Goal: Task Accomplishment & Management: Use online tool/utility

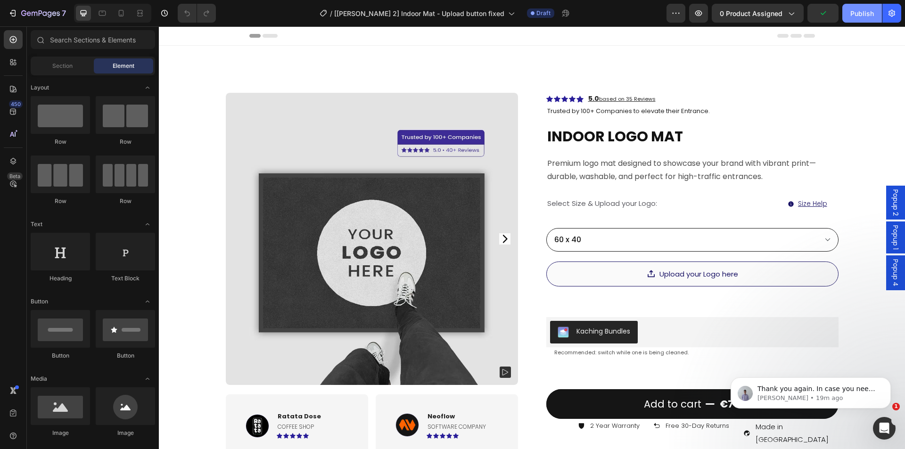
click at [850, 12] on div "Publish" at bounding box center [862, 13] width 24 height 10
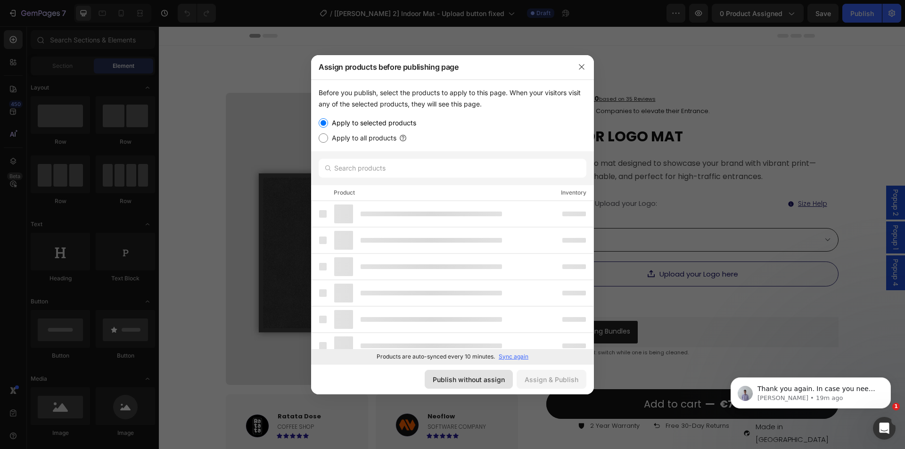
click at [492, 374] on button "Publish without assign" at bounding box center [469, 379] width 88 height 19
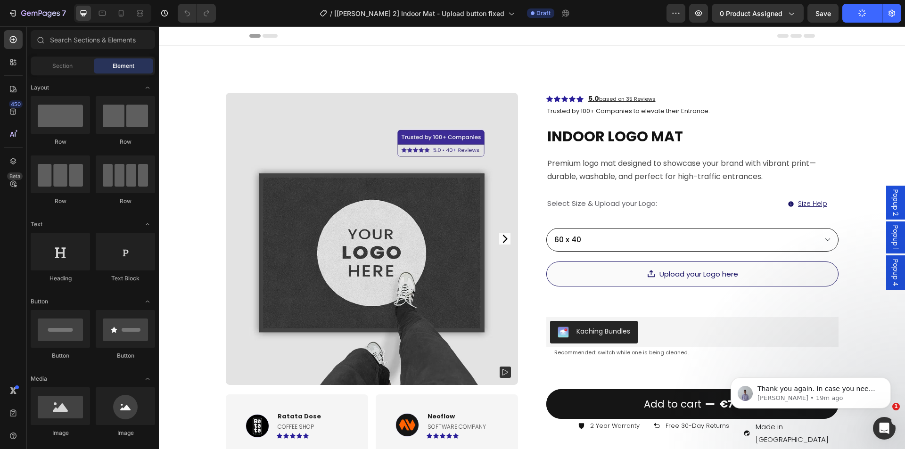
click at [631, 20] on div "/ [[PERSON_NAME] 2] Indoor Mat - Upload button fixed Draft" at bounding box center [444, 13] width 443 height 19
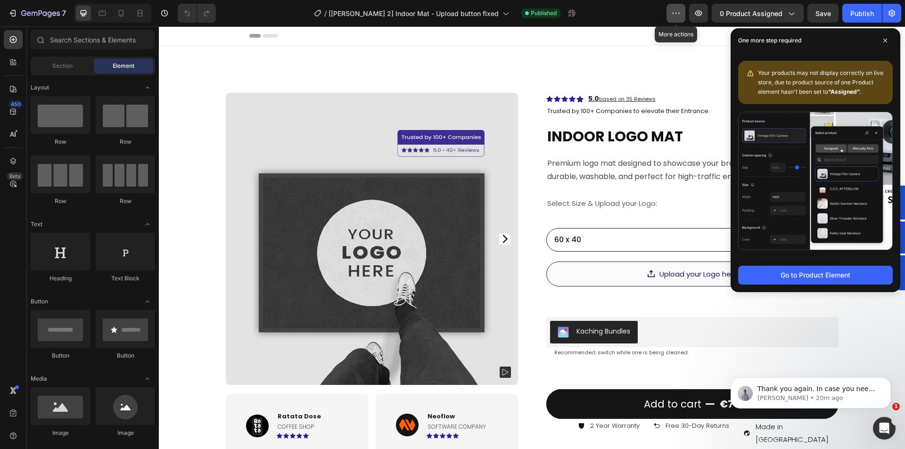
click at [675, 11] on icon "button" at bounding box center [675, 12] width 9 height 9
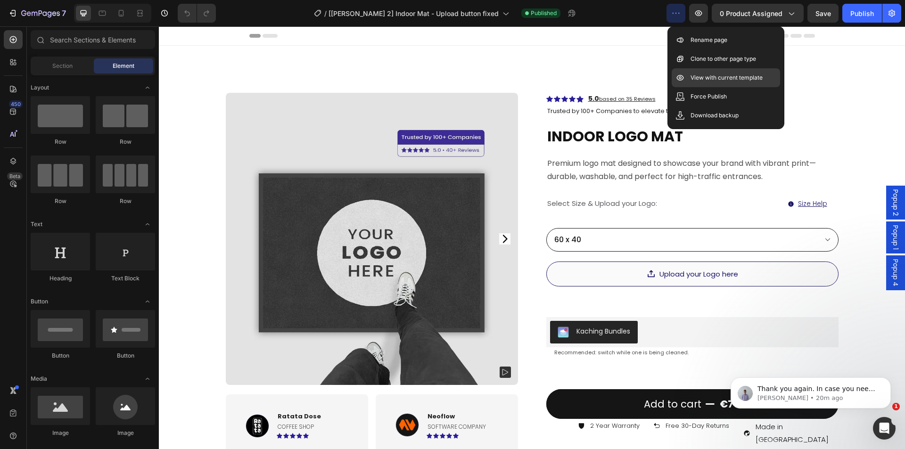
click at [710, 77] on p "View with current template" at bounding box center [726, 77] width 72 height 9
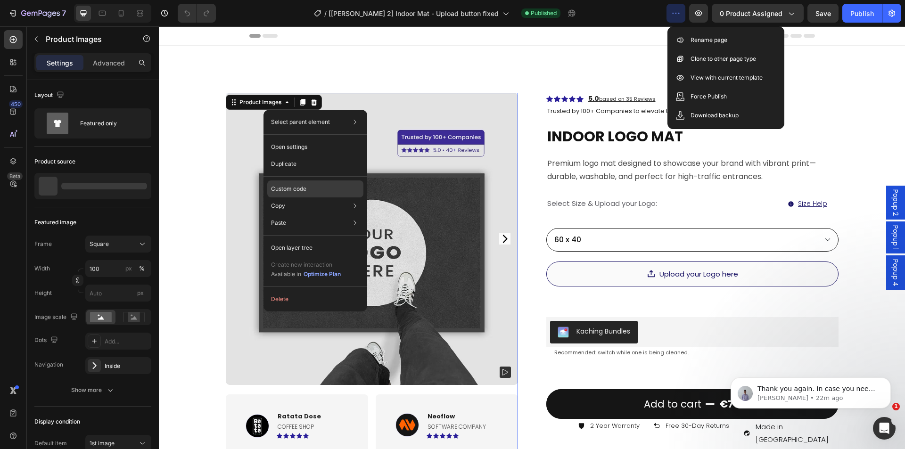
click at [284, 188] on p "Custom code" at bounding box center [288, 189] width 35 height 8
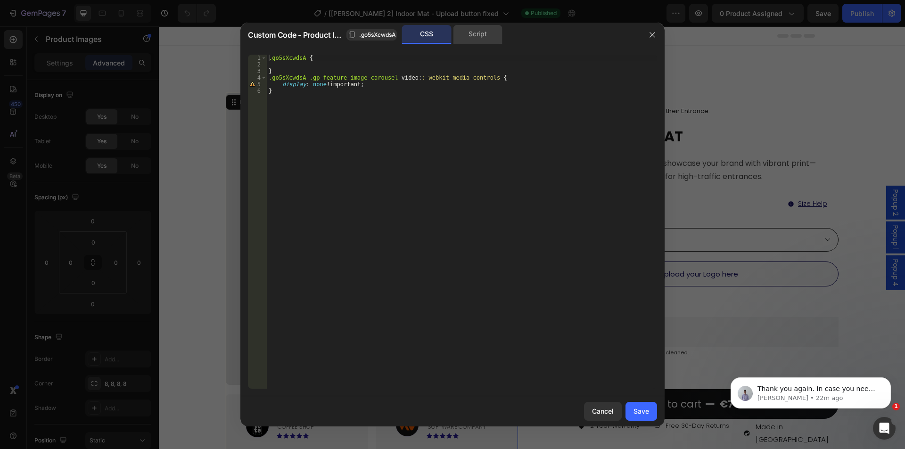
click at [479, 29] on div "Script" at bounding box center [477, 34] width 49 height 19
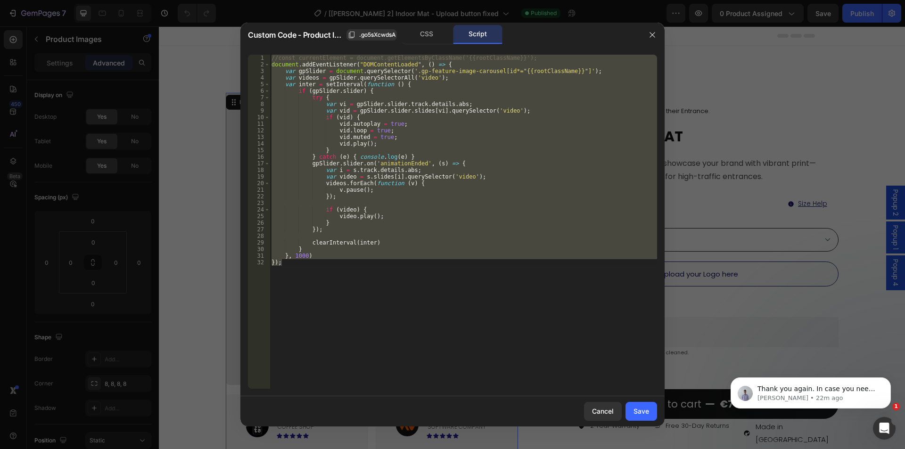
click at [384, 110] on div "//const currentElement = document.getElementsByClassName('{{rootClassName}}'); …" at bounding box center [463, 222] width 387 height 334
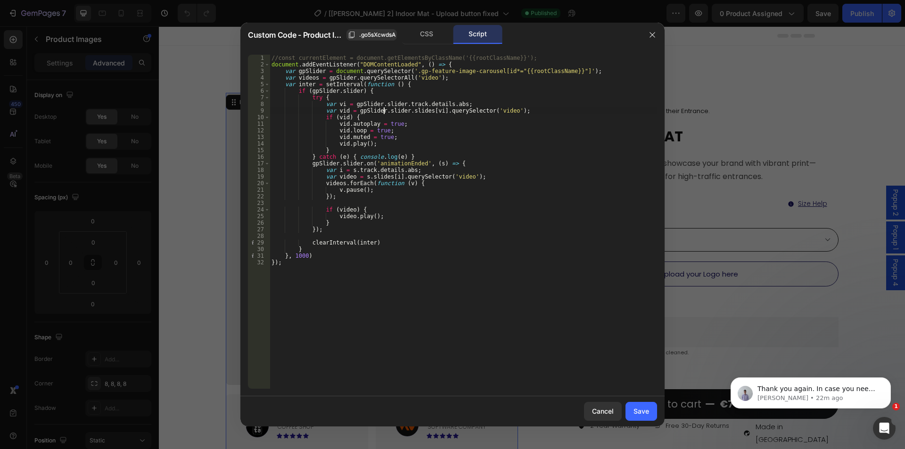
click at [343, 85] on div "//const currentElement = document.getElementsByClassName('{{rootClassName}}'); …" at bounding box center [463, 228] width 387 height 347
click at [308, 79] on div "//const currentElement = document.getElementsByClassName('{{rootClassName}}'); …" at bounding box center [463, 228] width 387 height 347
click at [375, 78] on div "//const currentElement = document.getElementsByClassName('{{rootClassName}}'); …" at bounding box center [463, 228] width 387 height 347
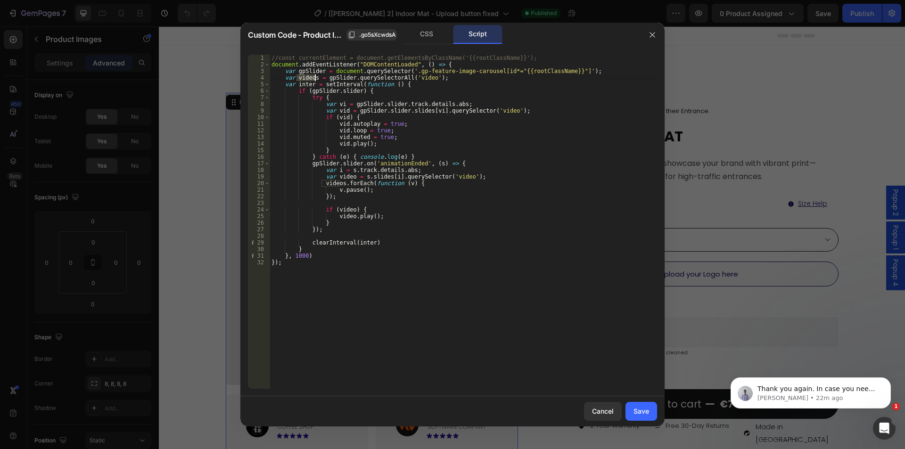
click at [375, 78] on div "//const currentElement = document.getElementsByClassName('{{rootClassName}}'); …" at bounding box center [463, 228] width 387 height 347
click at [308, 76] on div "//const currentElement = document.getElementsByClassName('{{rootClassName}}'); …" at bounding box center [463, 228] width 387 height 347
click at [305, 77] on div "//const currentElement = document.getElementsByClassName('{{rootClassName}}'); …" at bounding box center [463, 222] width 387 height 334
click at [305, 77] on div "//const currentElement = document.getElementsByClassName('{{rootClassName}}'); …" at bounding box center [463, 228] width 387 height 347
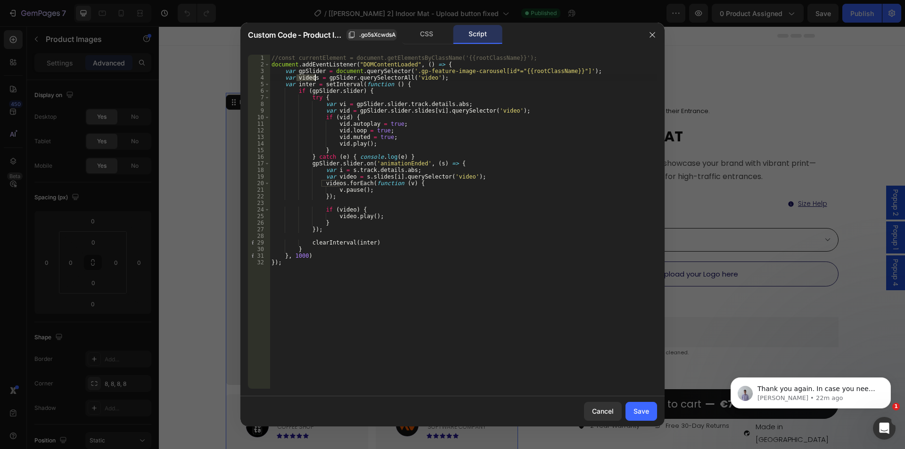
click at [333, 87] on div "//const currentElement = document.getElementsByClassName('{{rootClassName}}'); …" at bounding box center [463, 228] width 387 height 347
click at [303, 80] on div "//const currentElement = document.getElementsByClassName('{{rootClassName}}'); …" at bounding box center [463, 228] width 387 height 347
click at [283, 86] on div "//const currentElement = document.getElementsByClassName('{{rootClassName}}'); …" at bounding box center [463, 228] width 387 height 347
click at [326, 84] on div "//const currentElement = document.getElementsByClassName('{{rootClassName}}'); …" at bounding box center [463, 228] width 387 height 347
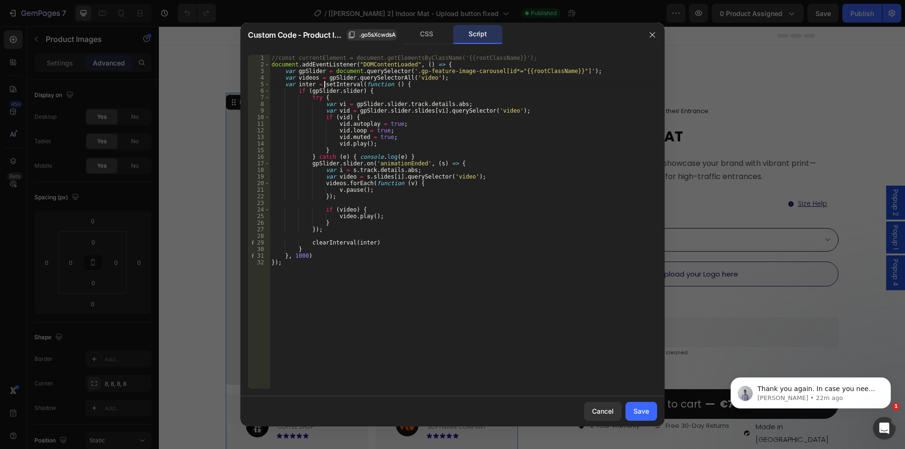
click at [326, 84] on div "//const currentElement = document.getElementsByClassName('{{rootClassName}}'); …" at bounding box center [463, 228] width 387 height 347
click at [323, 232] on div "//const currentElement = document.getElementsByClassName('{{rootClassName}}'); …" at bounding box center [463, 228] width 387 height 347
click at [314, 254] on div "//const currentElement = document.getElementsByClassName('{{rootClassName}}'); …" at bounding box center [463, 228] width 387 height 347
type textarea "}, 1000)"
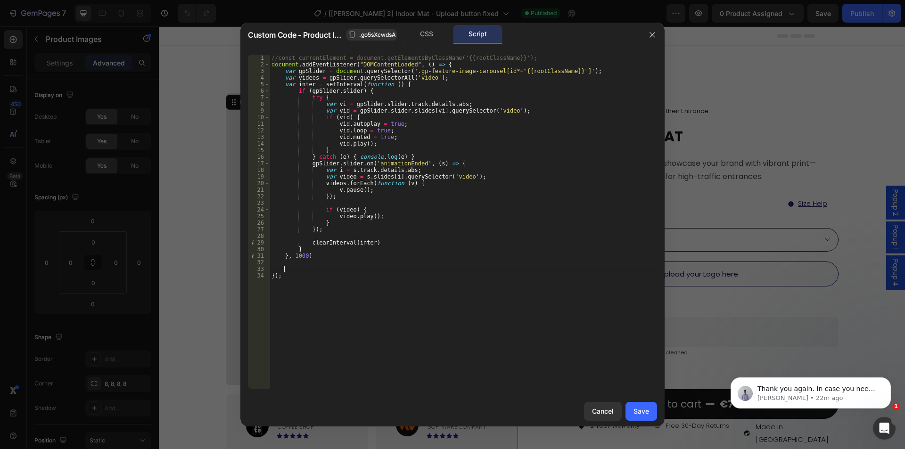
paste textarea "videos"
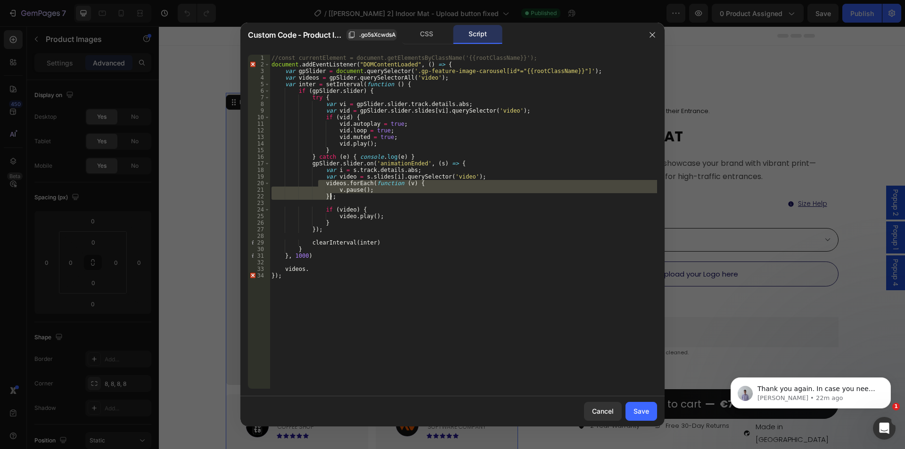
drag, startPoint x: 319, startPoint y: 182, endPoint x: 341, endPoint y: 197, distance: 26.8
click at [341, 197] on div "//const currentElement = document.getElementsByClassName('{{rootClassName}}'); …" at bounding box center [463, 228] width 387 height 347
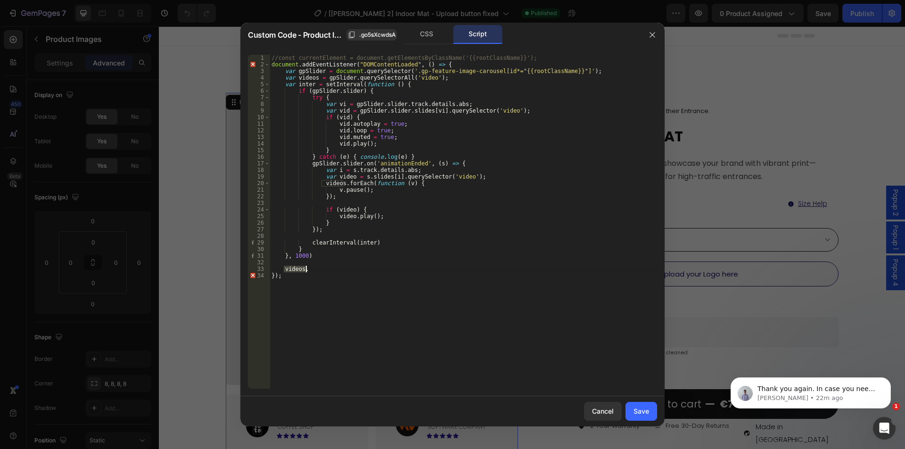
drag, startPoint x: 283, startPoint y: 268, endPoint x: 306, endPoint y: 268, distance: 23.1
click at [306, 268] on div "//const currentElement = document.getElementsByClassName('{{rootClassName}}'); …" at bounding box center [463, 228] width 387 height 347
paste textarea "});"
click at [337, 283] on div "//const currentElement = document.getElementsByClassName('{{rootClassName}}'); …" at bounding box center [463, 228] width 387 height 347
drag, startPoint x: 334, startPoint y: 280, endPoint x: 323, endPoint y: 277, distance: 11.0
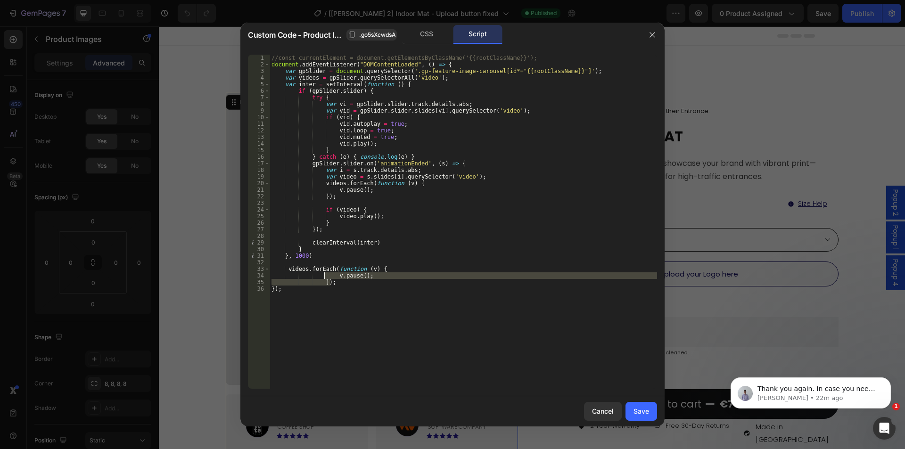
click at [323, 277] on div "//const currentElement = document.getElementsByClassName('{{rootClassName}}'); …" at bounding box center [463, 228] width 387 height 347
click at [287, 267] on div "//const currentElement = document.getElementsByClassName('{{rootClassName}}'); …" at bounding box center [463, 228] width 387 height 347
click at [311, 276] on div "//const currentElement = document.getElementsByClassName('{{rootClassName}}'); …" at bounding box center [463, 228] width 387 height 347
click at [312, 277] on div "//const currentElement = document.getElementsByClassName('{{rootClassName}}'); …" at bounding box center [463, 222] width 387 height 334
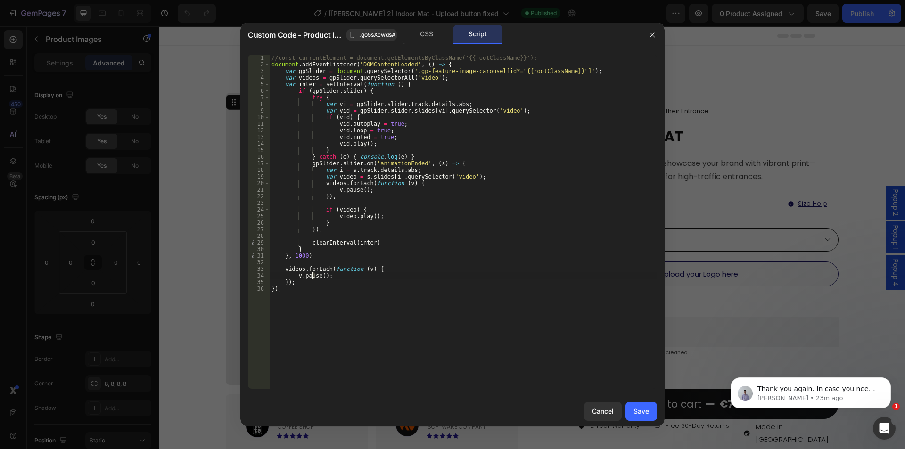
click at [300, 272] on div "//const currentElement = document.getElementsByClassName('{{rootClassName}}'); …" at bounding box center [463, 228] width 387 height 347
click at [310, 277] on div "//const currentElement = document.getElementsByClassName('{{rootClassName}}'); …" at bounding box center [463, 228] width 387 height 347
paste textarea "removeAttribut"
click at [352, 276] on div "//const currentElement = document.getElementsByClassName('{{rootClassName}}'); …" at bounding box center [463, 228] width 387 height 347
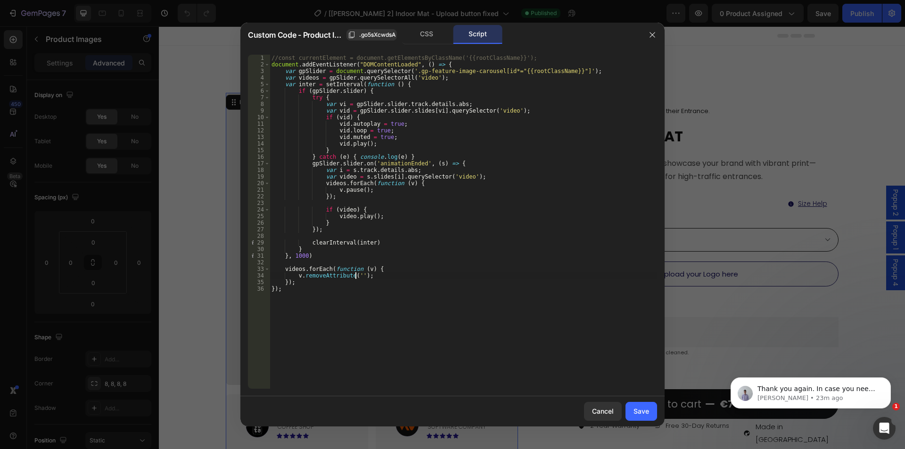
scroll to position [0, 7]
click at [357, 274] on div "//const currentElement = document.getElementsByClassName('{{rootClassName}}'); …" at bounding box center [463, 228] width 387 height 347
paste textarea "controls"
click at [473, 254] on div "//const currentElement = document.getElementsByClassName('{{rootClassName}}'); …" at bounding box center [463, 228] width 387 height 347
type textarea "}, 1000)"
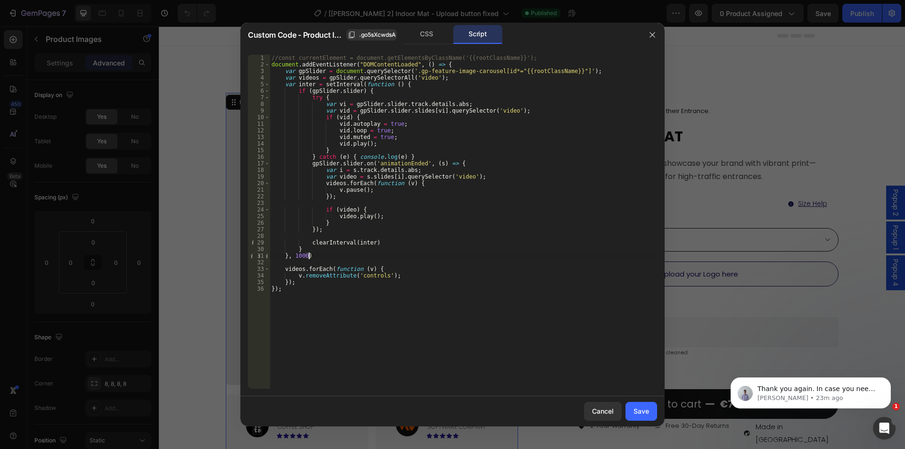
scroll to position [0, 3]
click at [642, 409] on div "Save" at bounding box center [641, 411] width 16 height 10
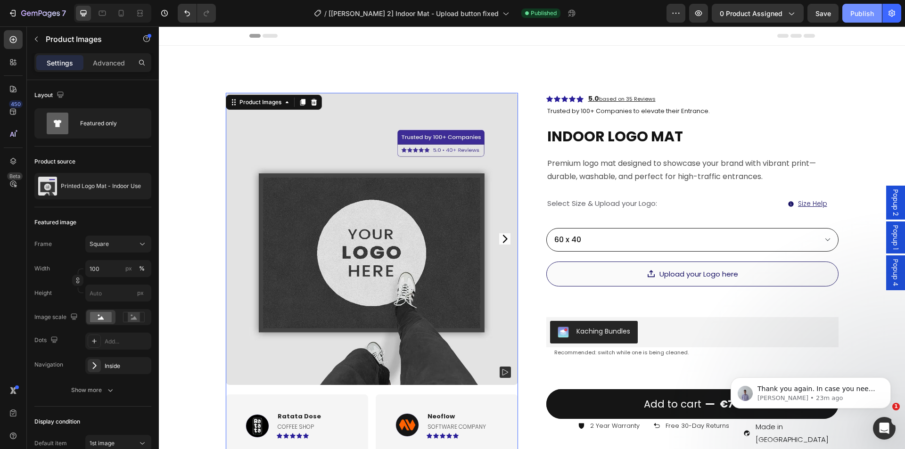
click at [856, 14] on div "Publish" at bounding box center [862, 13] width 24 height 10
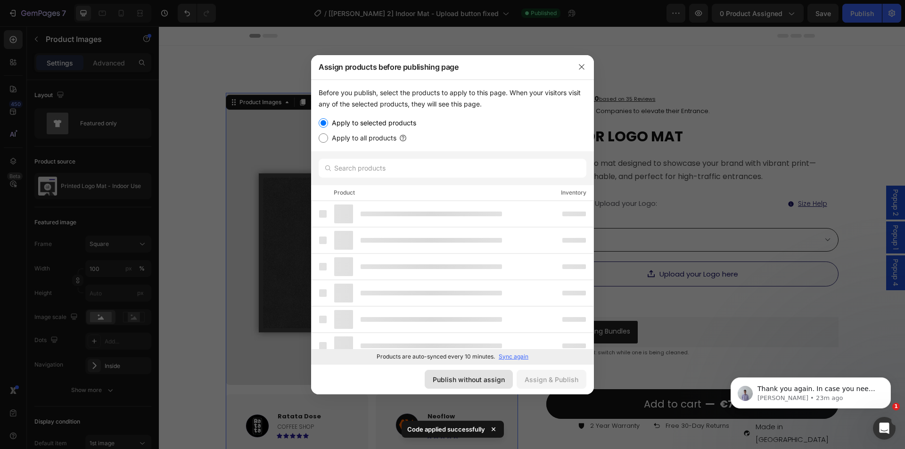
click at [457, 377] on div "Publish without assign" at bounding box center [469, 380] width 72 height 10
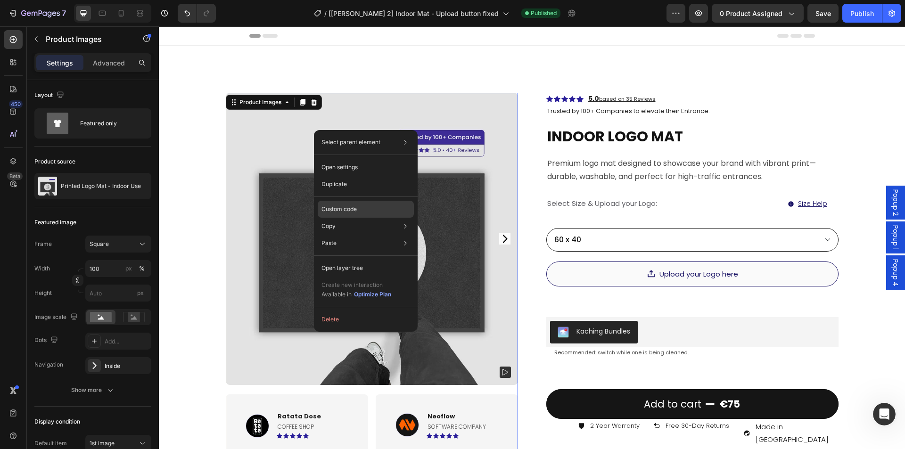
click at [349, 213] on p "Custom code" at bounding box center [338, 209] width 35 height 8
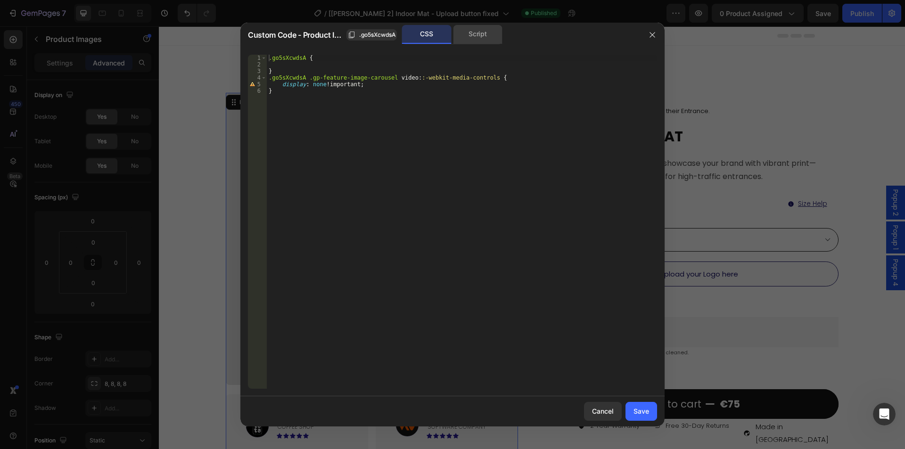
click at [471, 33] on div "Script" at bounding box center [477, 34] width 49 height 19
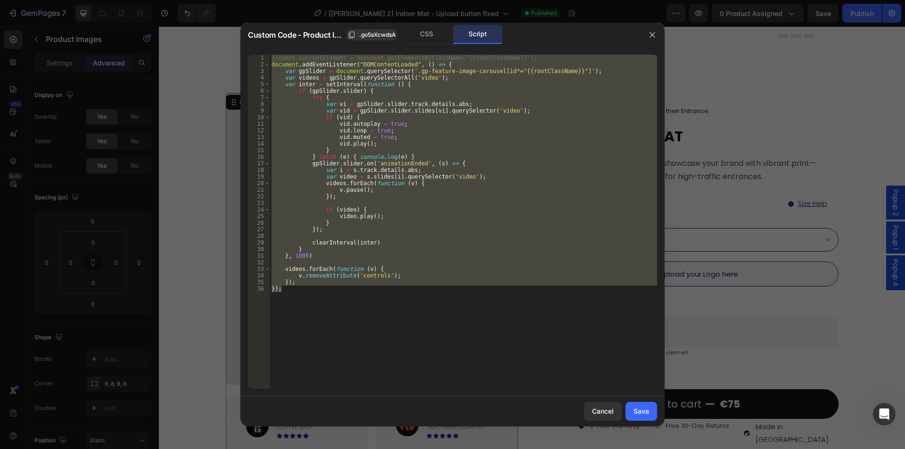
click at [351, 232] on div "//const currentElement = document.getElementsByClassName('{{rootClassName}}'); …" at bounding box center [463, 222] width 387 height 334
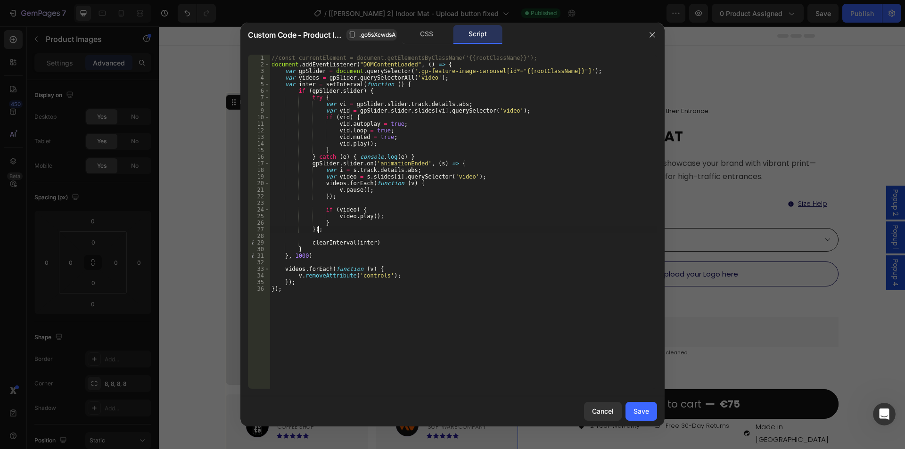
click at [296, 269] on div "//const currentElement = document.getElementsByClassName('{{rootClassName}}'); …" at bounding box center [463, 228] width 387 height 347
click at [356, 274] on div "//const currentElement = document.getElementsByClassName('{{rootClassName}}'); …" at bounding box center [463, 228] width 387 height 347
click at [304, 79] on div "//const currentElement = document.getElementsByClassName('{{rootClassName}}'); …" at bounding box center [463, 228] width 387 height 347
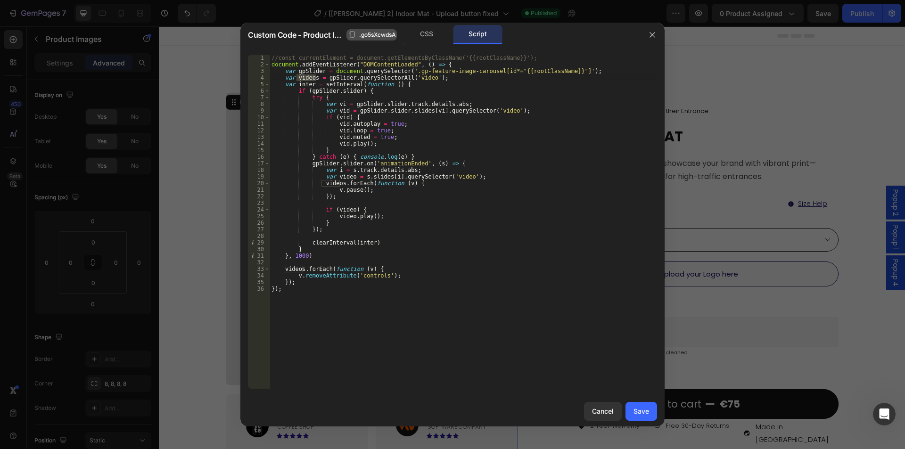
click at [378, 32] on span ".go5sXcwdsA" at bounding box center [377, 35] width 37 height 8
click at [529, 73] on div "//const currentElement = document.getElementsByClassName('{{rootClassName}}'); …" at bounding box center [463, 228] width 387 height 347
click at [505, 71] on div "//const currentElement = document.getElementsByClassName('{{rootClassName}}'); …" at bounding box center [463, 228] width 387 height 347
click at [557, 72] on div "//const currentElement = document.getElementsByClassName('{{rootClassName}}'); …" at bounding box center [463, 228] width 387 height 347
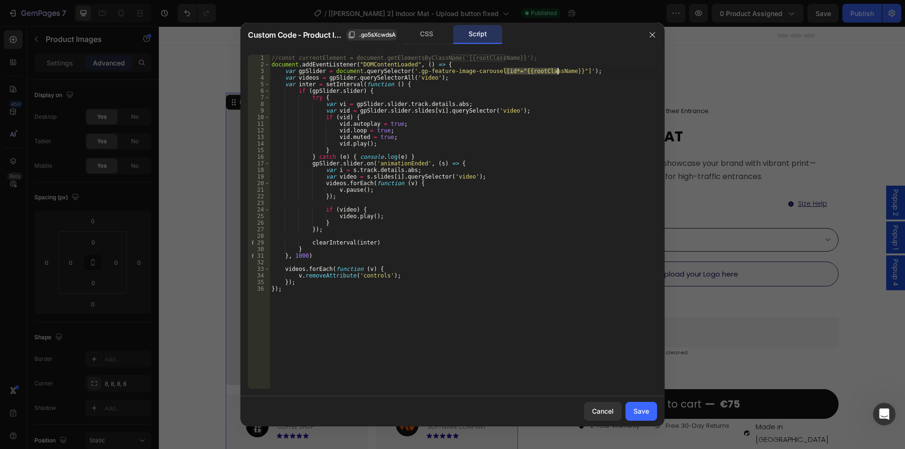
paste textarea ".go5sXcwdsA"
click at [507, 70] on div "//const currentElement = document.getElementsByClassName('{{rootClassName}}'); …" at bounding box center [463, 228] width 387 height 347
drag, startPoint x: 299, startPoint y: 72, endPoint x: 436, endPoint y: 76, distance: 137.2
click at [436, 76] on div "//const currentElement = document.getElementsByClassName('{{rootClassName}}'); …" at bounding box center [463, 228] width 387 height 347
click at [317, 277] on div "//const currentElement = document.getElementsByClassName('{{rootClassName}}'); …" at bounding box center [463, 228] width 387 height 347
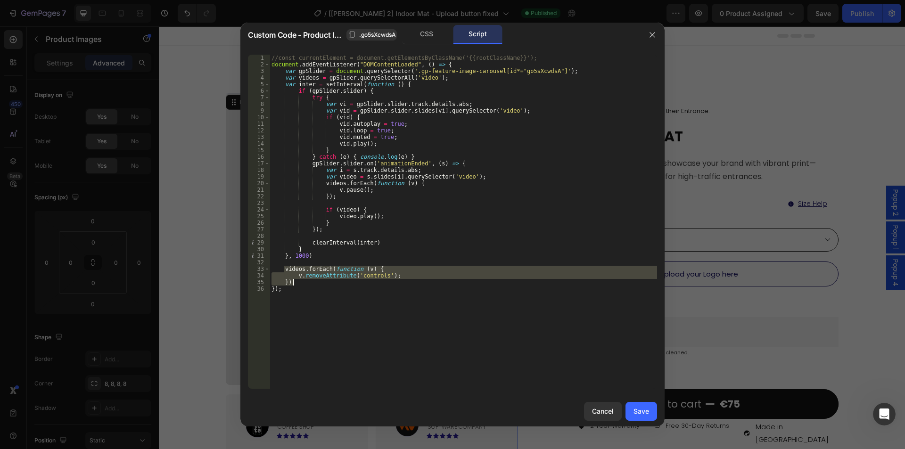
drag, startPoint x: 283, startPoint y: 269, endPoint x: 301, endPoint y: 283, distance: 23.1
click at [301, 283] on div "//const currentElement = document.getElementsByClassName('{{rootClassName}}'); …" at bounding box center [463, 228] width 387 height 347
click at [441, 27] on div "CSS" at bounding box center [426, 34] width 49 height 19
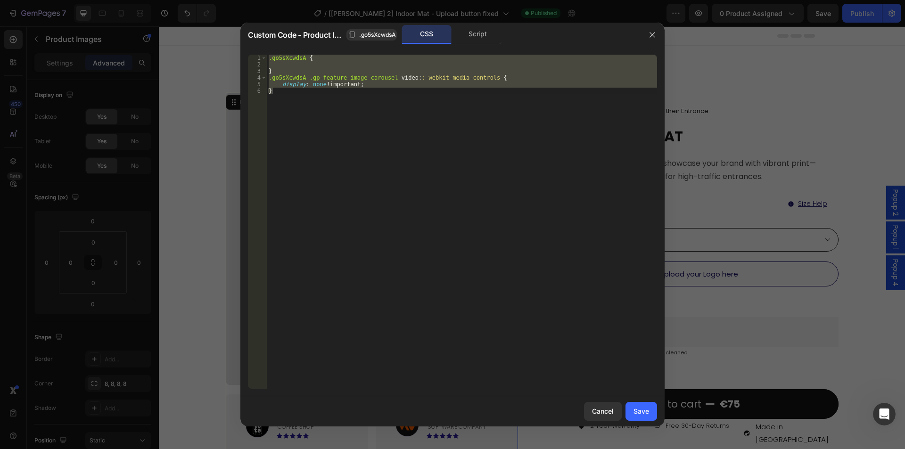
click at [328, 93] on div ".go5sXcwdsA { } .go5sXcwdsA .gp-feature-image-carousel video : :-webkit-media-c…" at bounding box center [462, 222] width 390 height 334
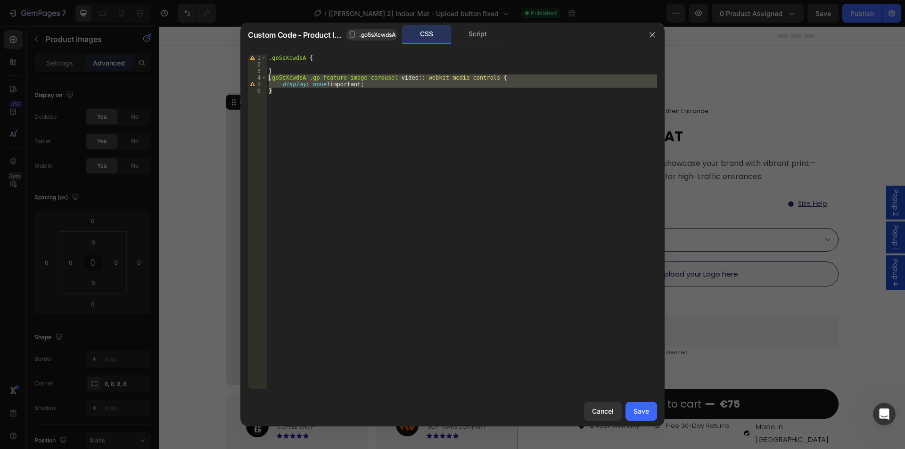
drag, startPoint x: 292, startPoint y: 94, endPoint x: 241, endPoint y: 77, distance: 53.8
click at [241, 77] on div "} 1 2 3 4 5 6 .go5sXcwdsA { } .go5sXcwdsA .gp-feature-image-carousel video : :-…" at bounding box center [452, 221] width 424 height 349
type textarea "/*.go5sXcwdsA .gp-feature-image-carousel video::-webkit-media-controls {*/ /* d…"
click at [641, 411] on div "Save" at bounding box center [641, 411] width 16 height 10
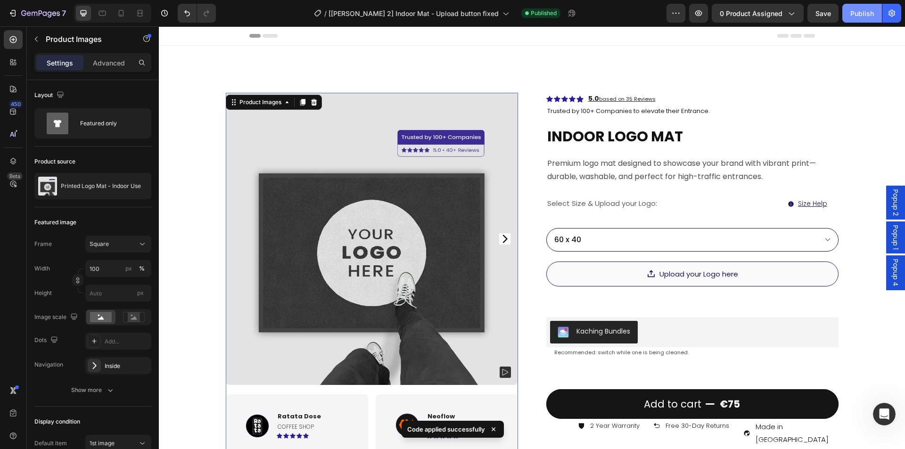
click at [859, 14] on div "Publish" at bounding box center [862, 13] width 24 height 10
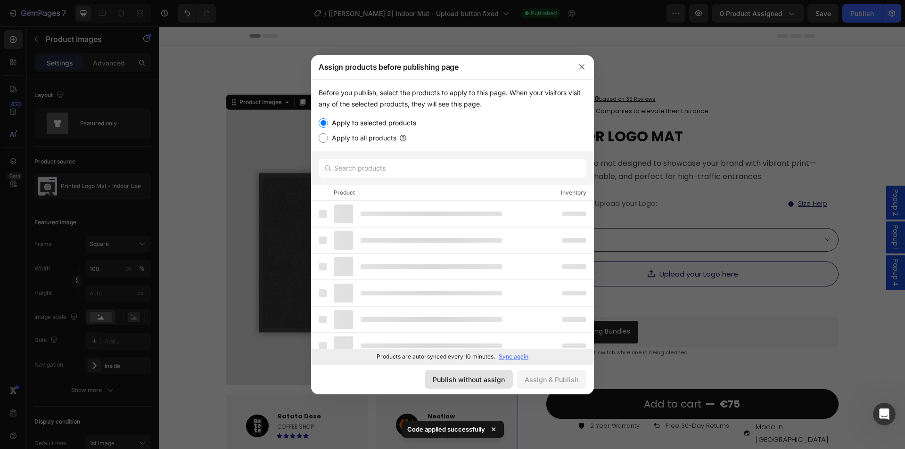
click at [471, 375] on div "Publish without assign" at bounding box center [469, 380] width 72 height 10
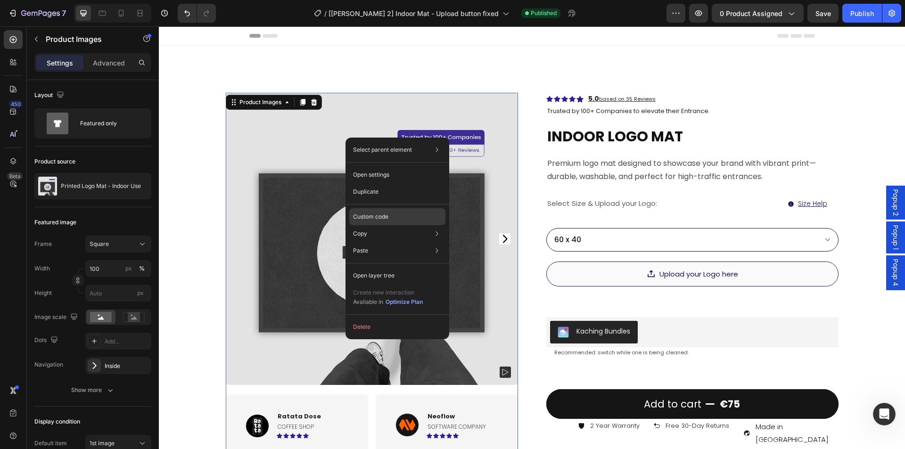
click at [388, 215] on p "Custom code" at bounding box center [370, 217] width 35 height 8
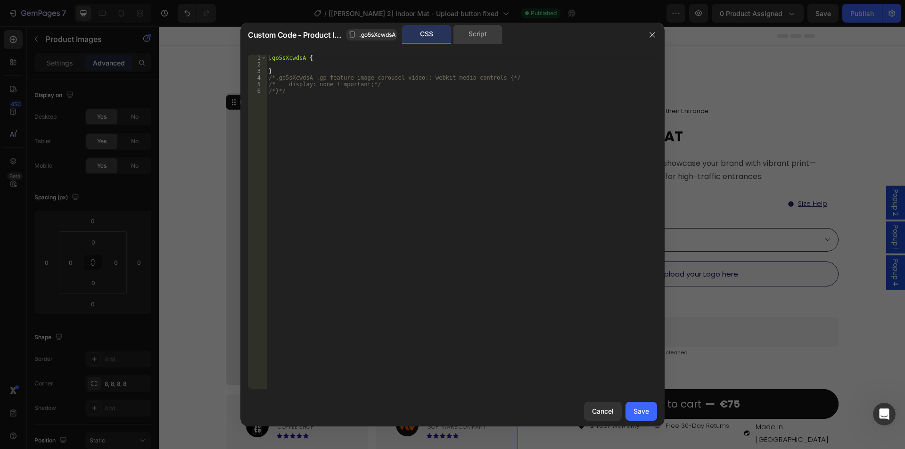
click at [479, 29] on div "Script" at bounding box center [477, 34] width 49 height 19
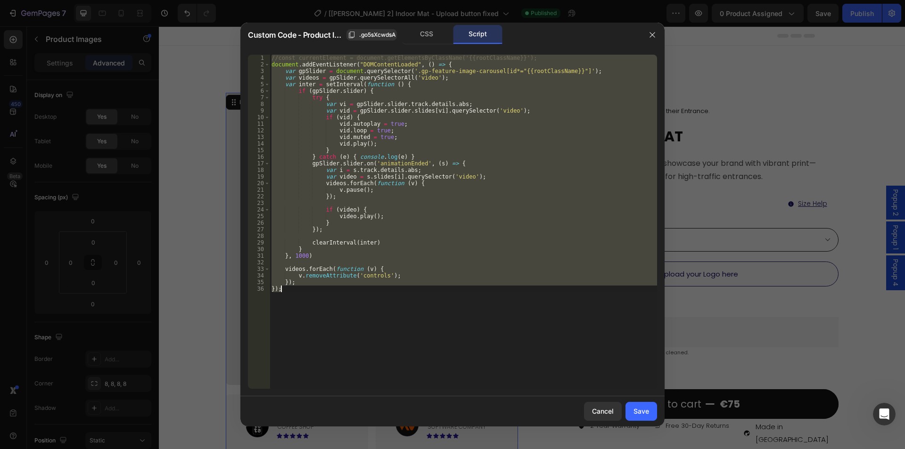
click at [318, 254] on div "//const currentElement = document.getElementsByClassName('{{rootClassName}}'); …" at bounding box center [463, 222] width 387 height 334
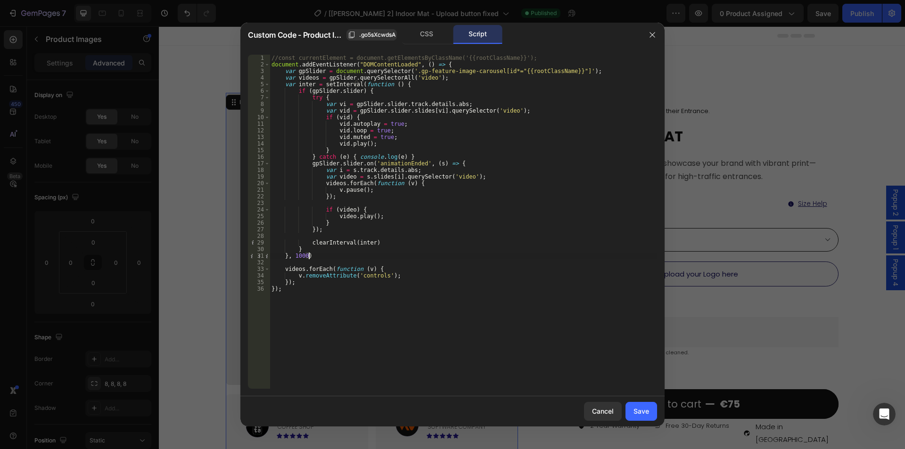
click at [282, 256] on div "//const currentElement = document.getElementsByClassName('{{rootClassName}}'); …" at bounding box center [463, 228] width 387 height 347
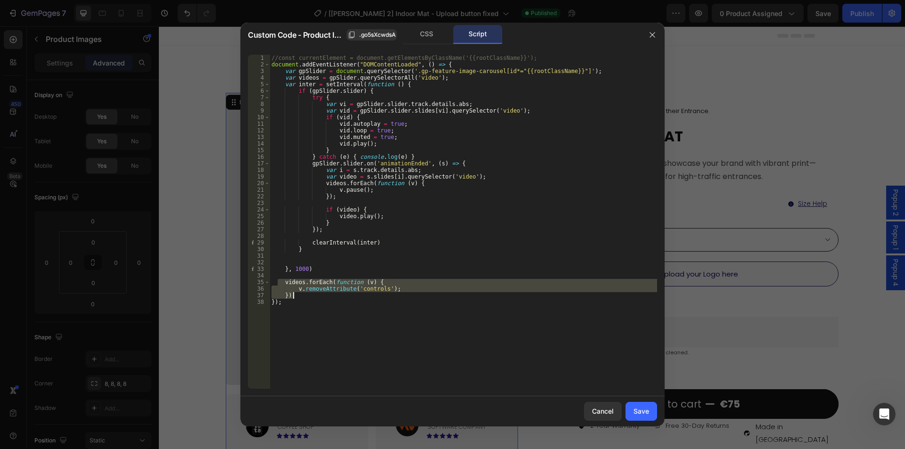
drag, startPoint x: 278, startPoint y: 283, endPoint x: 315, endPoint y: 298, distance: 39.7
click at [315, 298] on div "//const currentElement = document.getElementsByClassName('{{rootClassName}}'); …" at bounding box center [463, 228] width 387 height 347
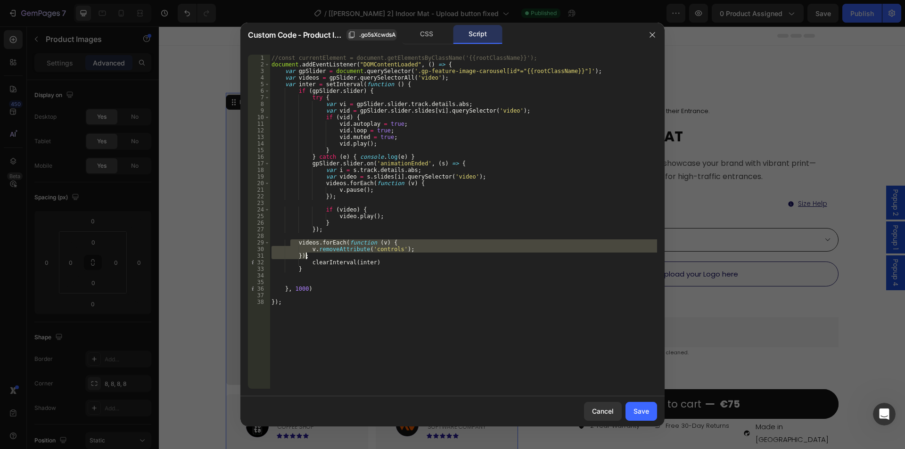
type textarea "v.removeAttribute('controls'); });"
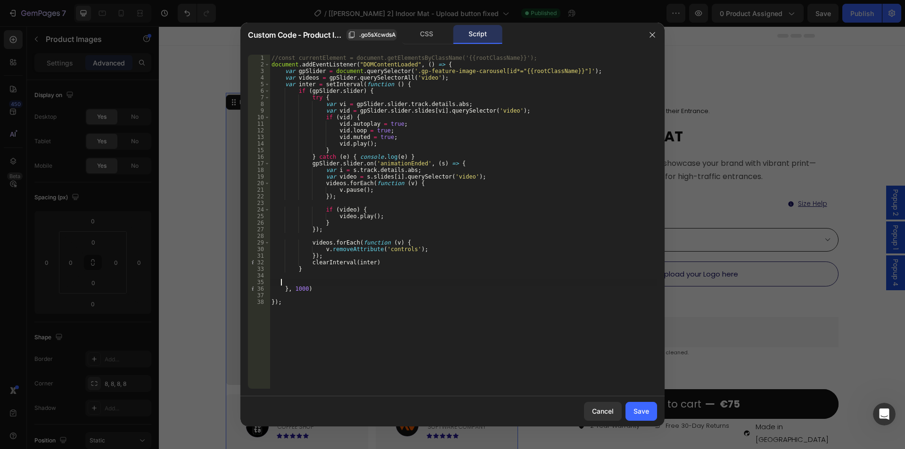
click at [310, 281] on div "//const currentElement = document.getElementsByClassName('{{rootClassName}}'); …" at bounding box center [463, 228] width 387 height 347
click at [641, 413] on div "Save" at bounding box center [641, 411] width 16 height 10
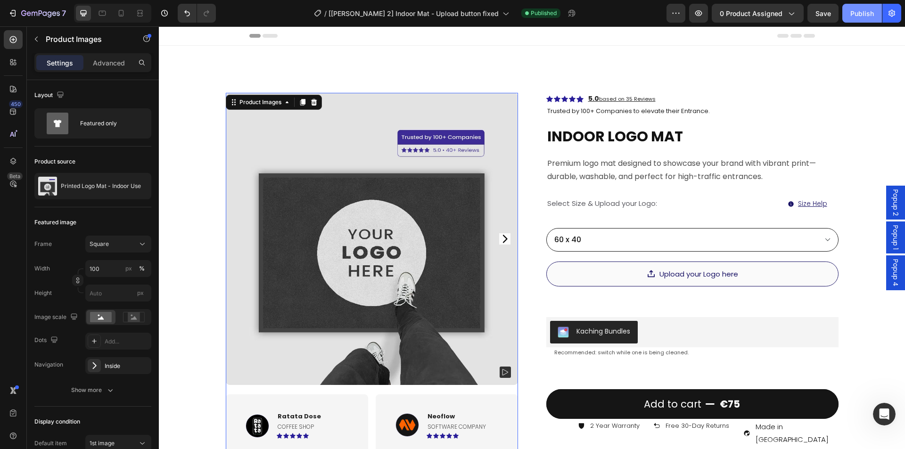
click at [852, 13] on div "Publish" at bounding box center [862, 13] width 24 height 10
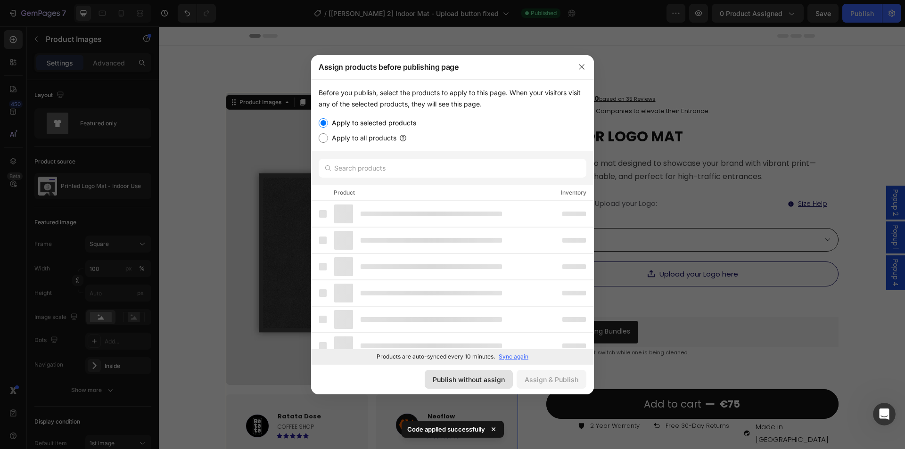
drag, startPoint x: 482, startPoint y: 381, endPoint x: 309, endPoint y: 149, distance: 289.2
click at [482, 381] on div "Publish without assign" at bounding box center [469, 380] width 72 height 10
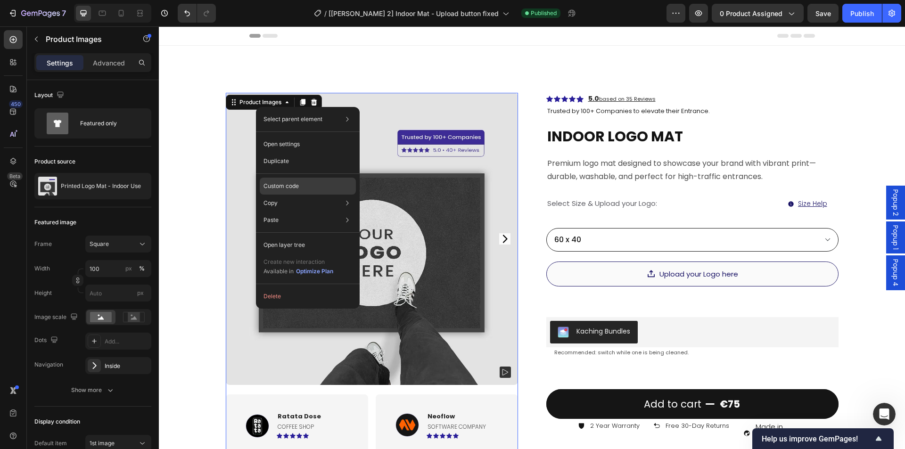
click at [279, 183] on p "Custom code" at bounding box center [280, 186] width 35 height 8
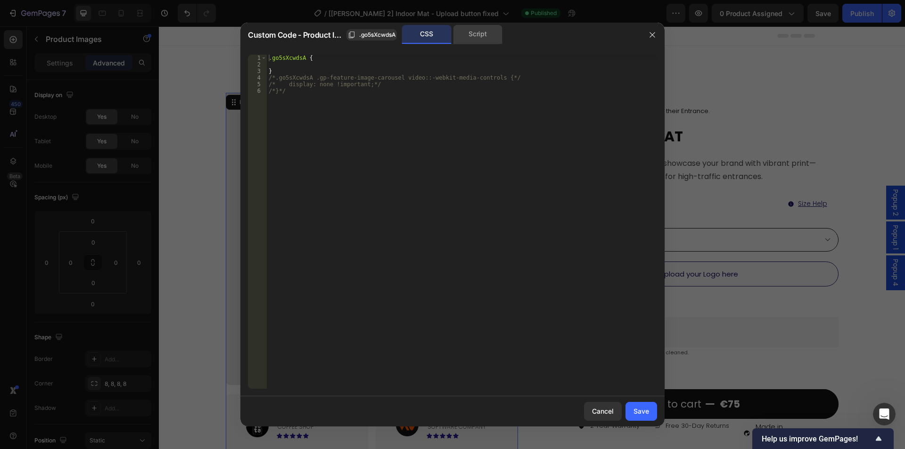
click at [480, 31] on div "Script" at bounding box center [477, 34] width 49 height 19
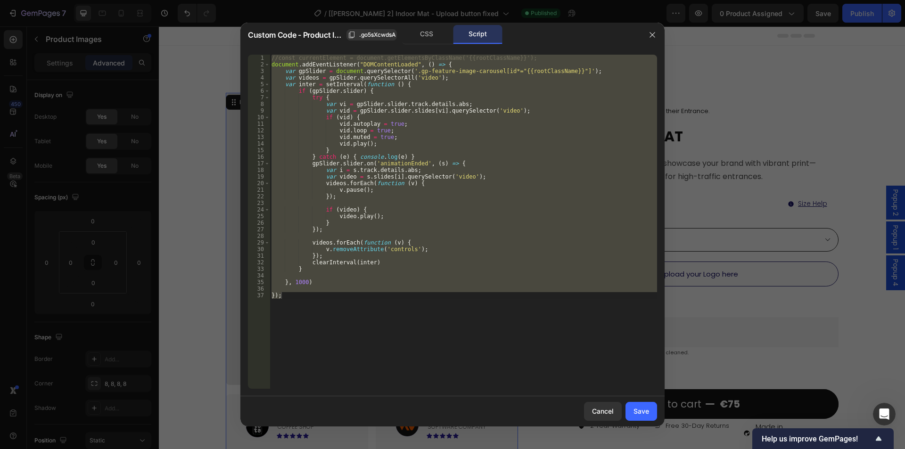
click at [347, 240] on div "//const currentElement = document.getElementsByClassName('{{rootClassName}}'); …" at bounding box center [463, 222] width 387 height 334
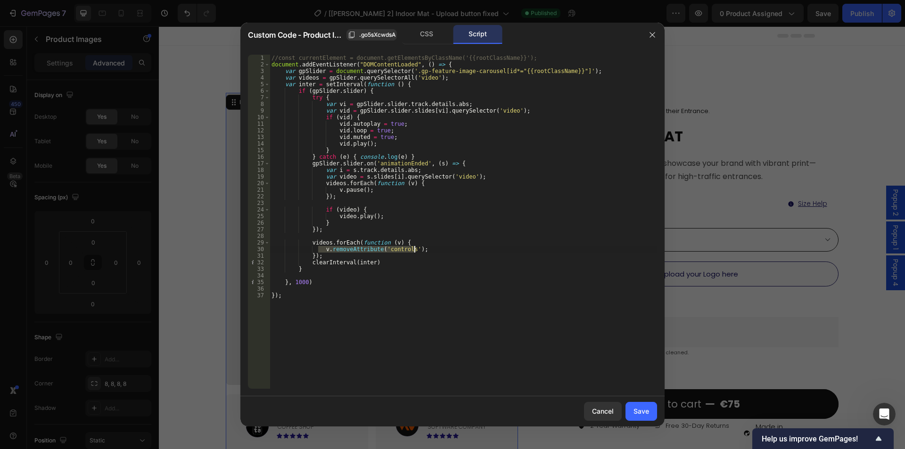
drag, startPoint x: 319, startPoint y: 249, endPoint x: 417, endPoint y: 247, distance: 97.6
click at [417, 247] on div "//const currentElement = document.getElementsByClassName('{{rootClassName}}'); …" at bounding box center [463, 228] width 387 height 347
paste textarea "}"
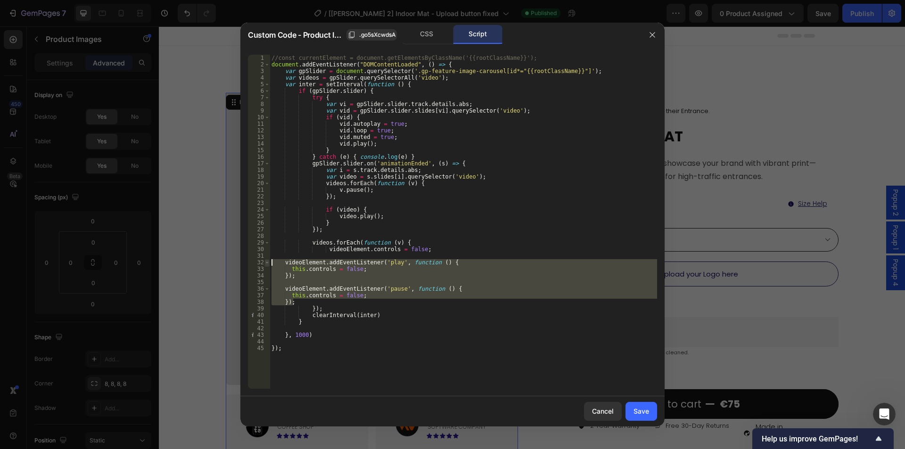
drag, startPoint x: 296, startPoint y: 300, endPoint x: 265, endPoint y: 262, distance: 49.6
click at [265, 262] on div "}); 1 2 3 4 5 6 7 8 9 10 11 12 13 14 15 16 17 18 19 20 21 22 23 24 25 26 27 28 …" at bounding box center [452, 222] width 409 height 334
click at [388, 242] on div "//const currentElement = document.getElementsByClassName('{{rootClassName}}'); …" at bounding box center [463, 228] width 387 height 347
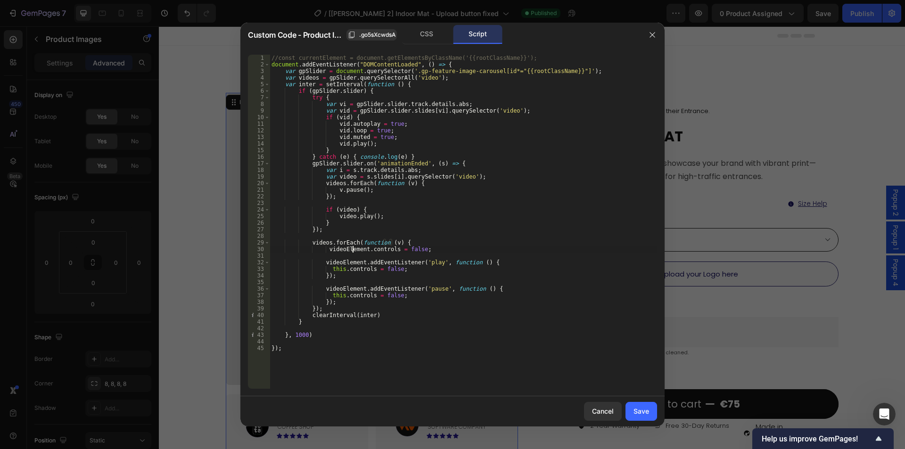
click at [351, 246] on div "//const currentElement = document.getElementsByClassName('{{rootClassName}}'); …" at bounding box center [463, 228] width 387 height 347
click at [302, 251] on div "//const currentElement = document.getElementsByClassName('{{rootClassName}}'); …" at bounding box center [463, 228] width 387 height 347
click at [340, 263] on div "//const currentElement = document.getElementsByClassName('{{rootClassName}}'); …" at bounding box center [463, 228] width 387 height 347
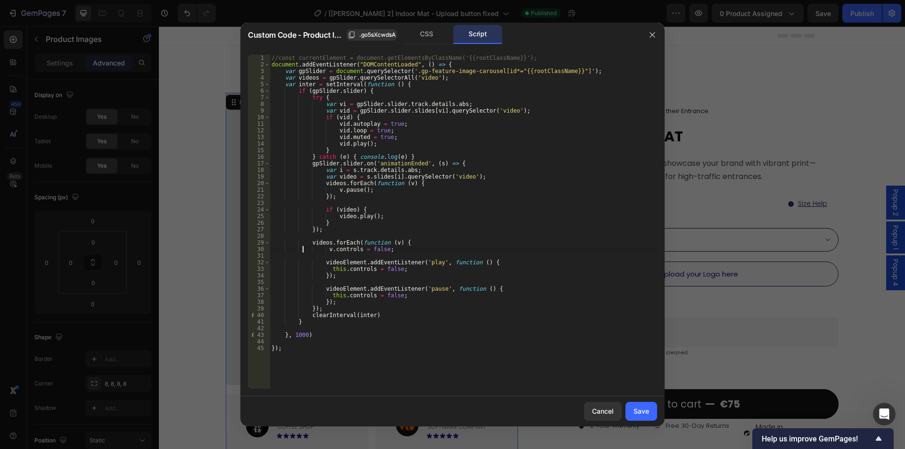
click at [340, 263] on div "//const currentElement = document.getElementsByClassName('{{rootClassName}}'); …" at bounding box center [463, 228] width 387 height 347
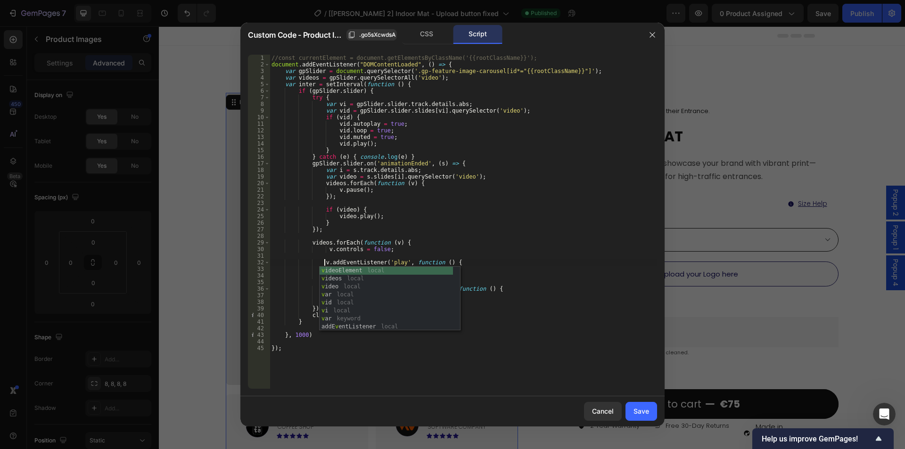
click at [290, 274] on div "//const currentElement = document.getElementsByClassName('{{rootClassName}}'); …" at bounding box center [463, 228] width 387 height 347
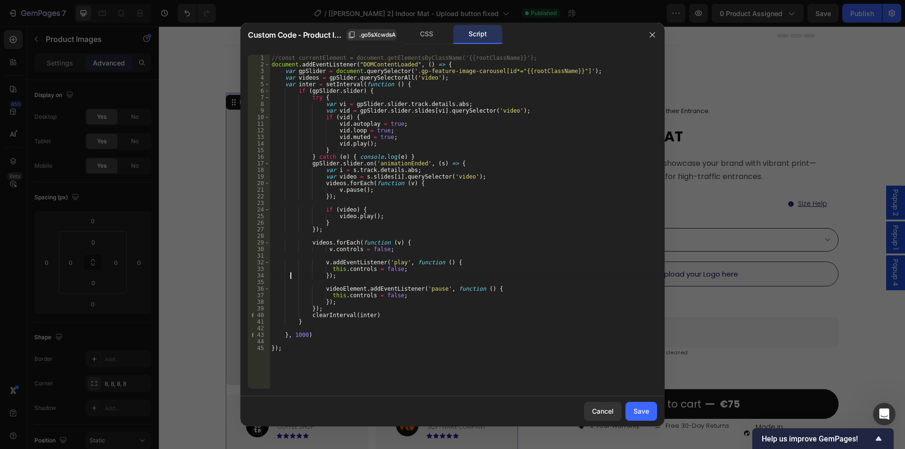
click at [336, 286] on div "//const currentElement = document.getElementsByClassName('{{rootClassName}}'); …" at bounding box center [463, 228] width 387 height 347
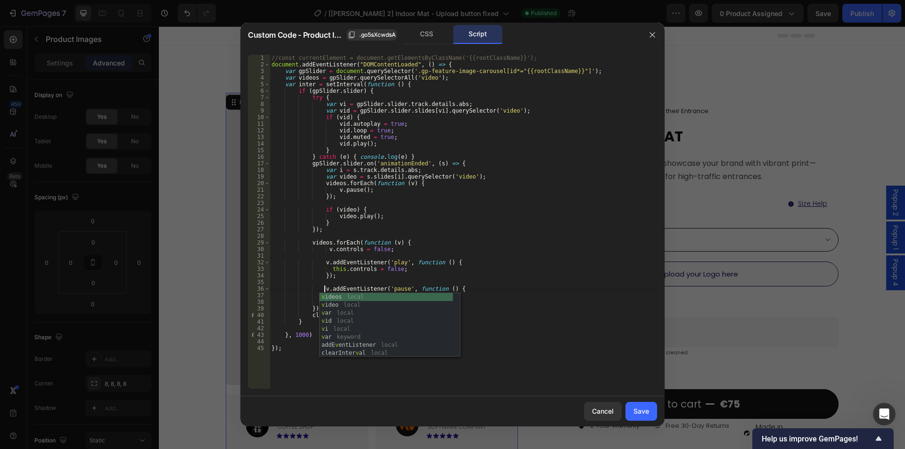
click at [363, 267] on div "//const currentElement = document.getElementsByClassName('{{rootClassName}}'); …" at bounding box center [463, 228] width 387 height 347
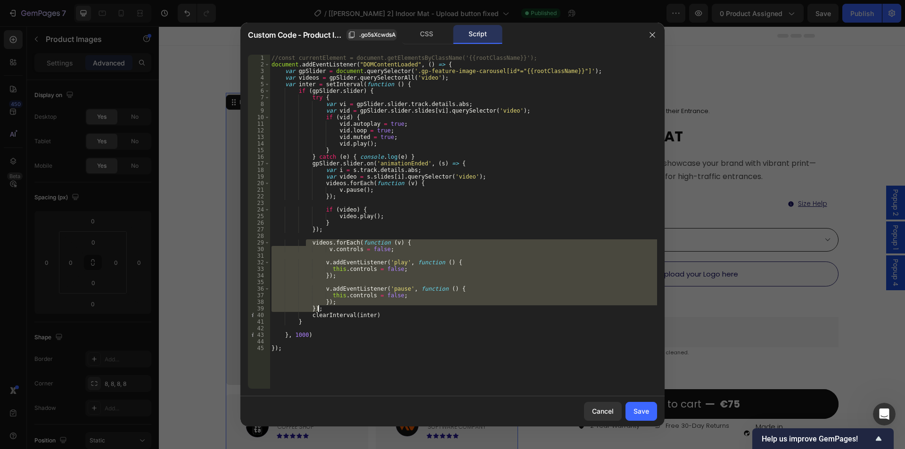
drag, startPoint x: 306, startPoint y: 242, endPoint x: 352, endPoint y: 307, distance: 78.8
click at [352, 307] on div "//const currentElement = document.getElementsByClassName('{{rootClassName}}'); …" at bounding box center [463, 228] width 387 height 347
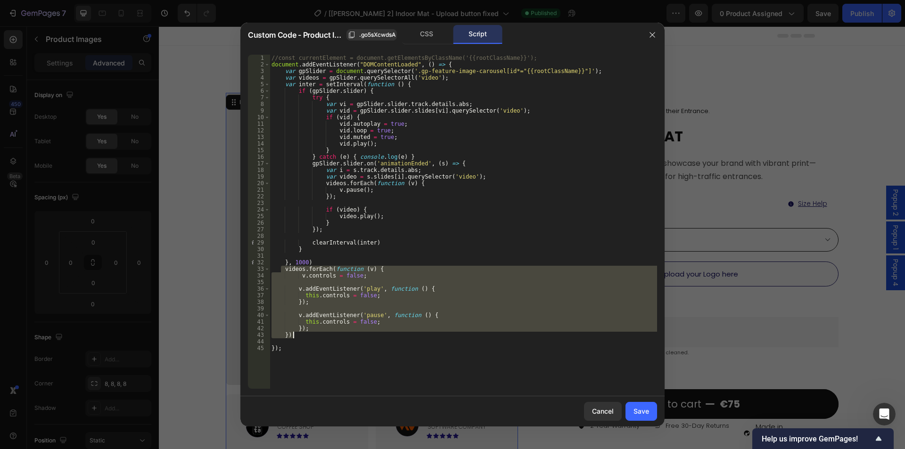
scroll to position [0, 2]
type textarea "}); });"
drag, startPoint x: 643, startPoint y: 406, endPoint x: 840, endPoint y: 23, distance: 430.7
click at [644, 406] on div "Save" at bounding box center [641, 411] width 16 height 10
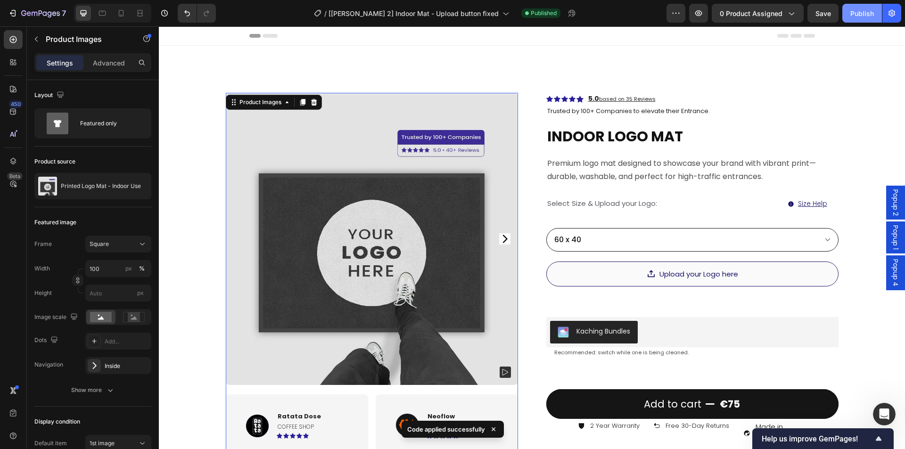
click at [855, 15] on div "Publish" at bounding box center [862, 13] width 24 height 10
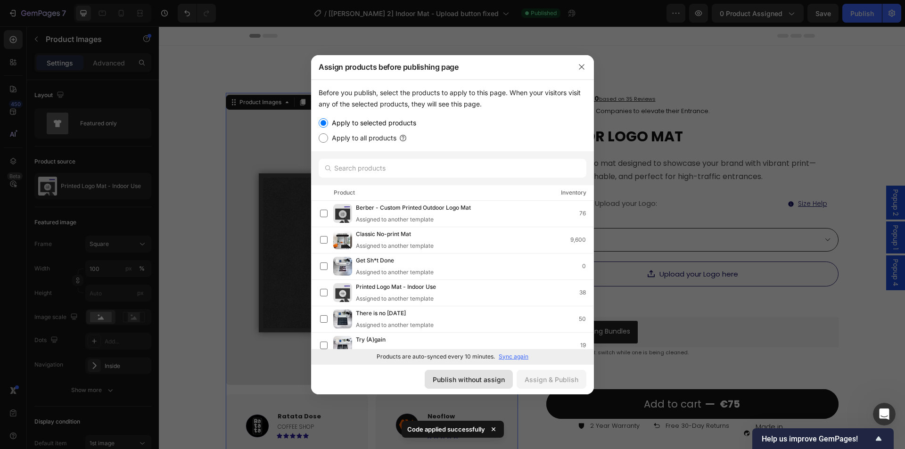
click at [462, 375] on div "Publish without assign" at bounding box center [469, 380] width 72 height 10
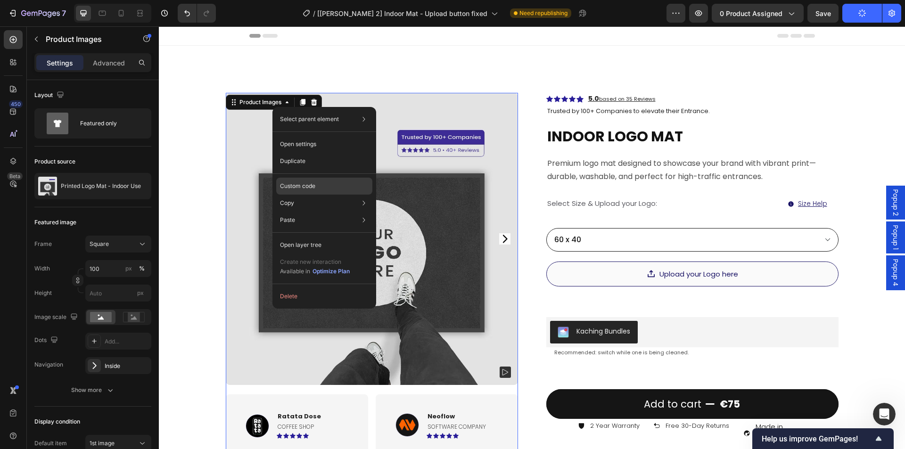
click at [310, 182] on p "Custom code" at bounding box center [297, 186] width 35 height 8
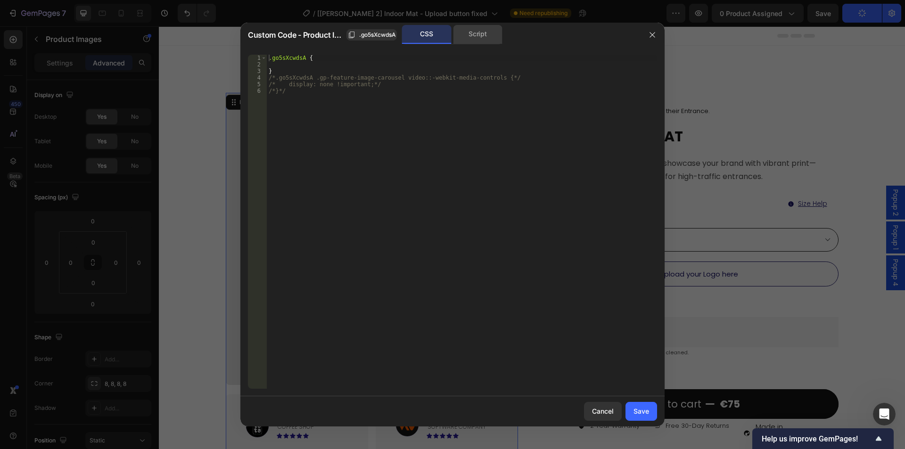
click at [491, 37] on div "Script" at bounding box center [477, 34] width 49 height 19
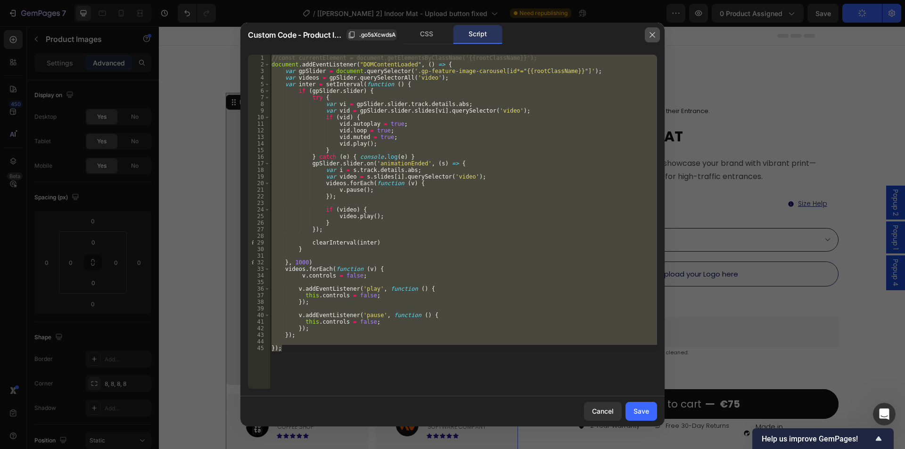
click at [652, 36] on icon "button" at bounding box center [652, 35] width 8 height 8
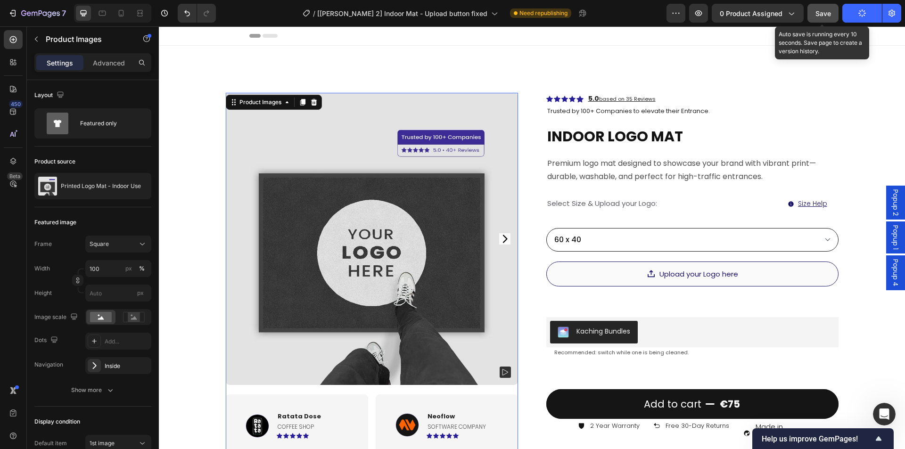
click at [826, 11] on span "Save" at bounding box center [823, 13] width 16 height 8
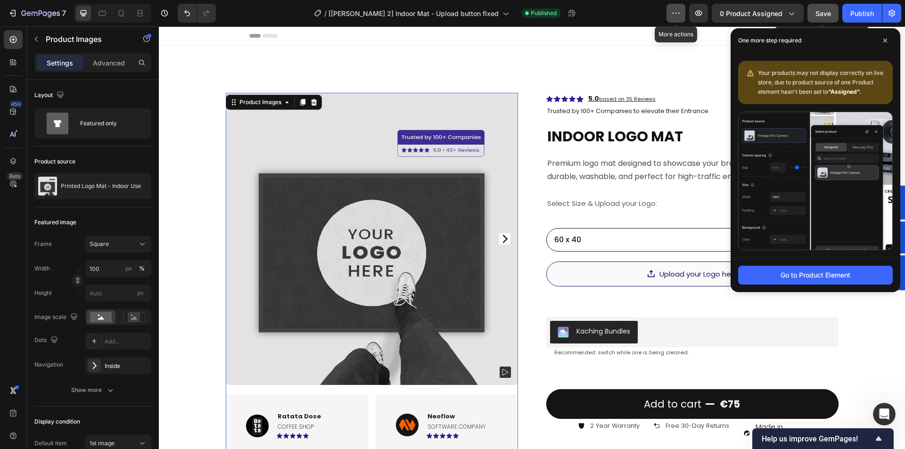
click at [679, 12] on icon "button" at bounding box center [675, 12] width 9 height 9
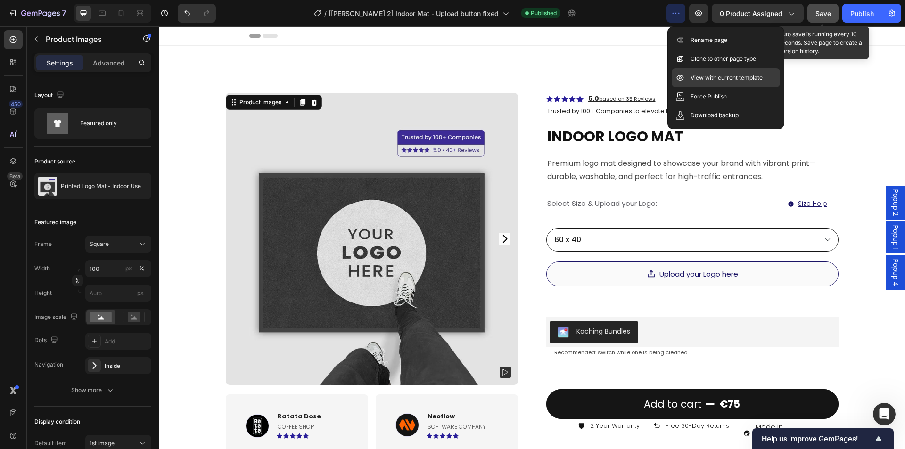
click at [707, 81] on p "View with current template" at bounding box center [726, 77] width 72 height 9
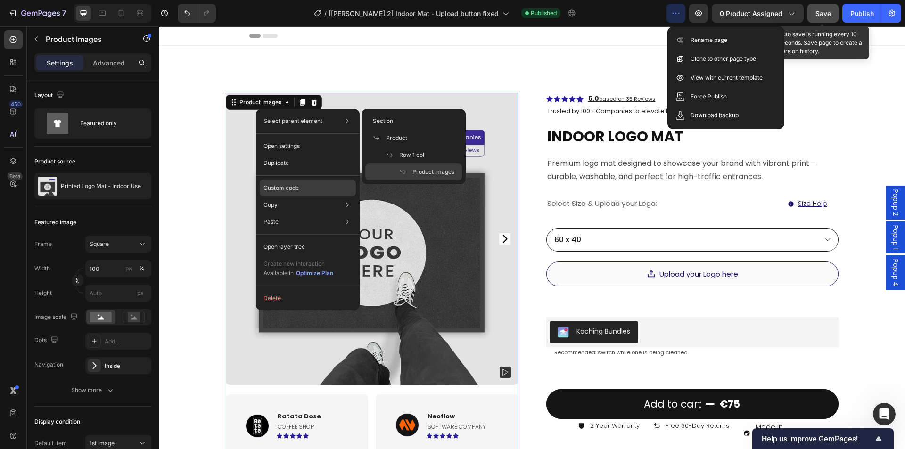
click at [280, 188] on p "Custom code" at bounding box center [280, 188] width 35 height 8
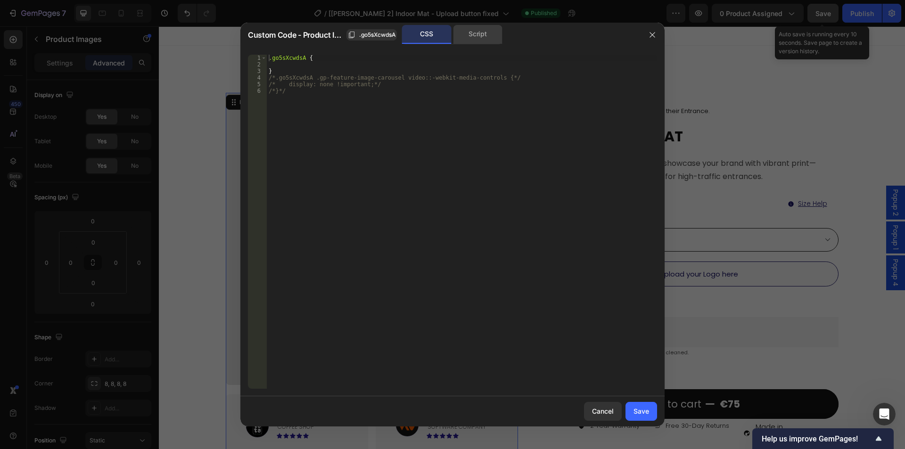
click at [472, 35] on div "Script" at bounding box center [477, 34] width 49 height 19
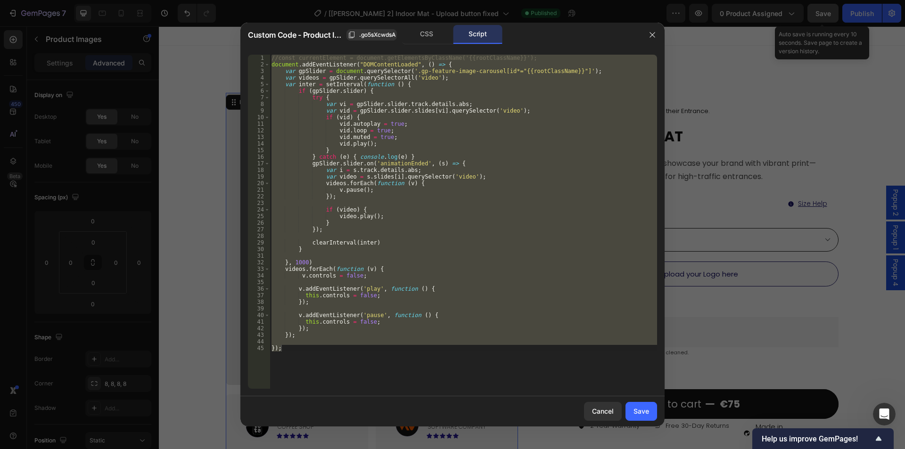
click at [422, 116] on div "//const currentElement = document.getElementsByClassName('{{rootClassName}}'); …" at bounding box center [463, 222] width 387 height 334
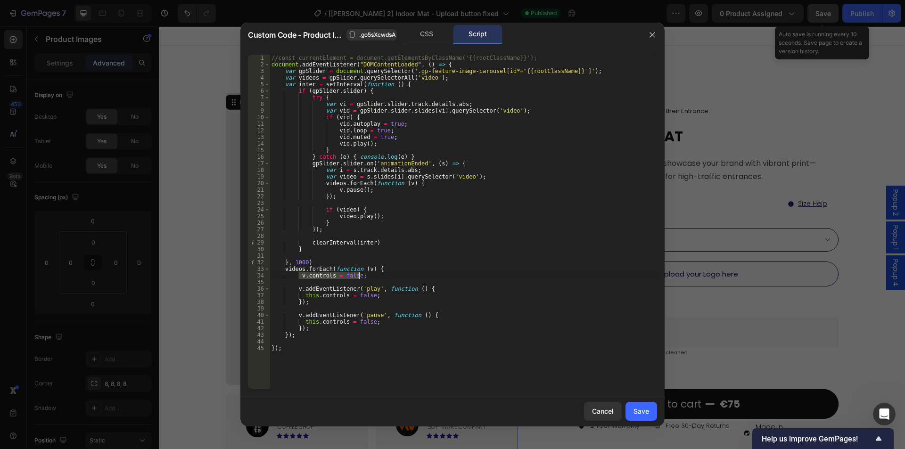
drag, startPoint x: 300, startPoint y: 277, endPoint x: 359, endPoint y: 276, distance: 58.9
click at [359, 276] on div "//const currentElement = document.getElementsByClassName('{{rootClassName}}'); …" at bounding box center [463, 228] width 387 height 347
click at [382, 266] on div "//const currentElement = document.getElementsByClassName('{{rootClassName}}'); …" at bounding box center [463, 228] width 387 height 347
click at [366, 275] on div "//const currentElement = document.getElementsByClassName('{{rootClassName}}'); …" at bounding box center [463, 228] width 387 height 347
type textarea "v.controls = false;"
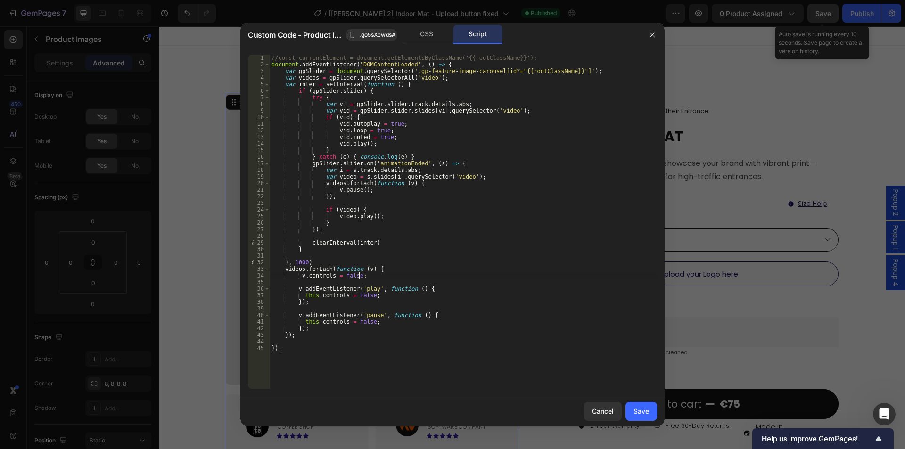
scroll to position [0, 1]
paste textarea "v.controls = false;"
click at [320, 284] on div "//const currentElement = document.getElementsByClassName('{{rootClassName}}'); …" at bounding box center [463, 228] width 387 height 347
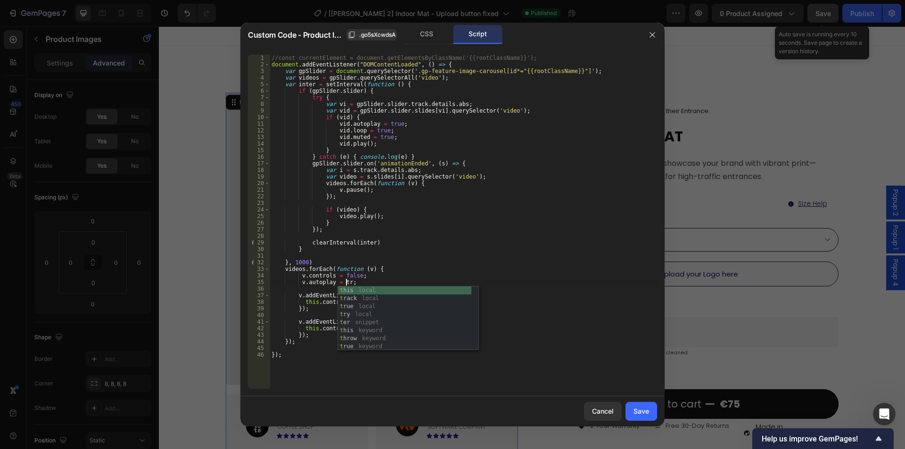
scroll to position [0, 6]
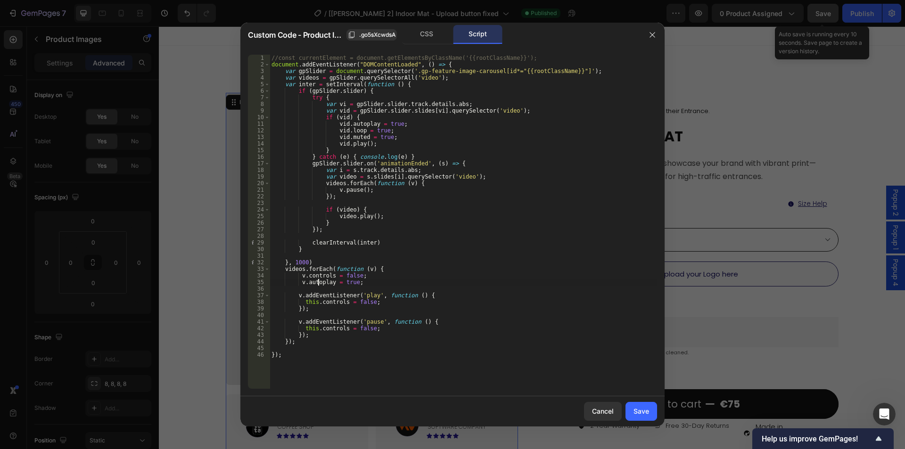
click at [319, 283] on div "//const currentElement = document.getElementsByClassName('{{rootClassName}}'); …" at bounding box center [463, 228] width 387 height 347
type textarea "v.autoplay = true;"
click at [642, 409] on div "Save" at bounding box center [641, 411] width 16 height 10
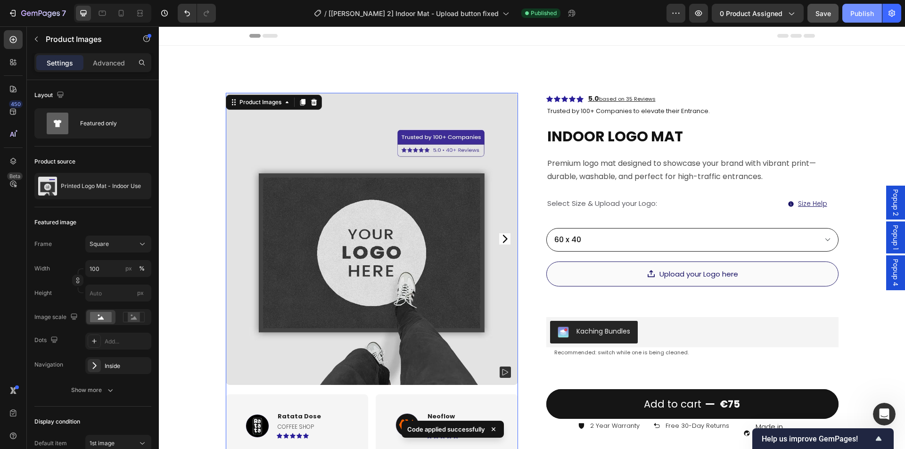
click at [861, 15] on div "Publish" at bounding box center [862, 13] width 24 height 10
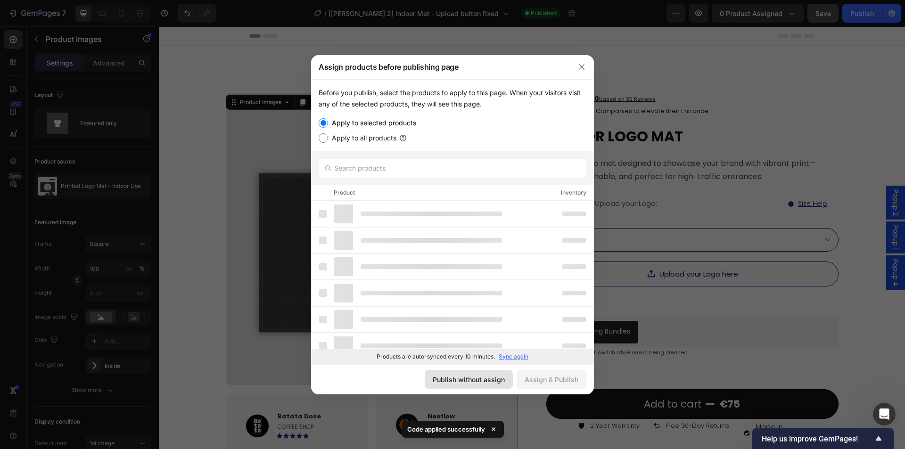
click at [483, 376] on div "Publish without assign" at bounding box center [469, 380] width 72 height 10
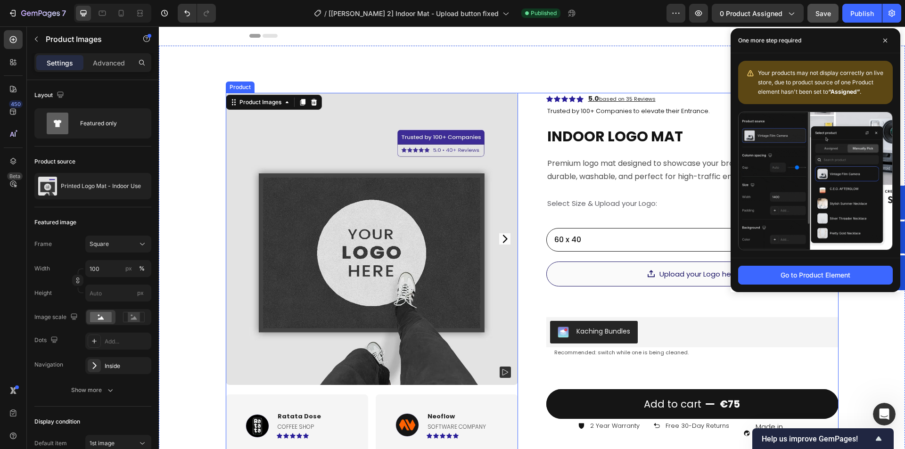
scroll to position [188, 0]
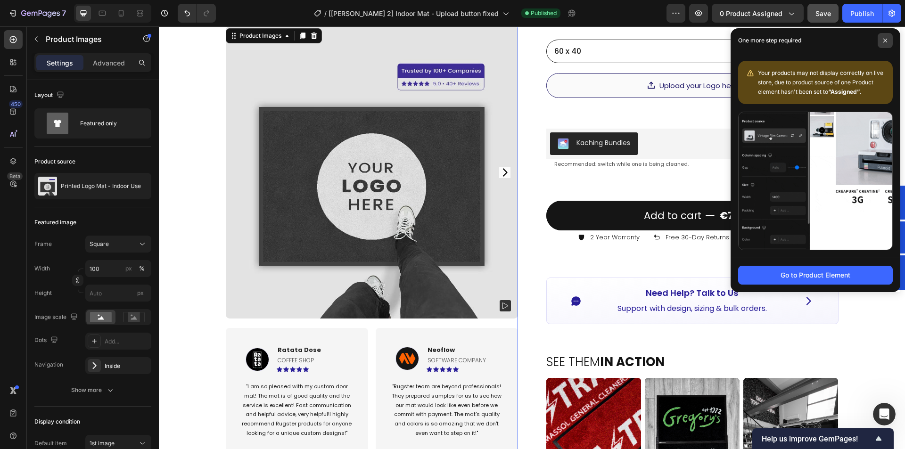
click at [886, 40] on icon at bounding box center [885, 40] width 5 height 5
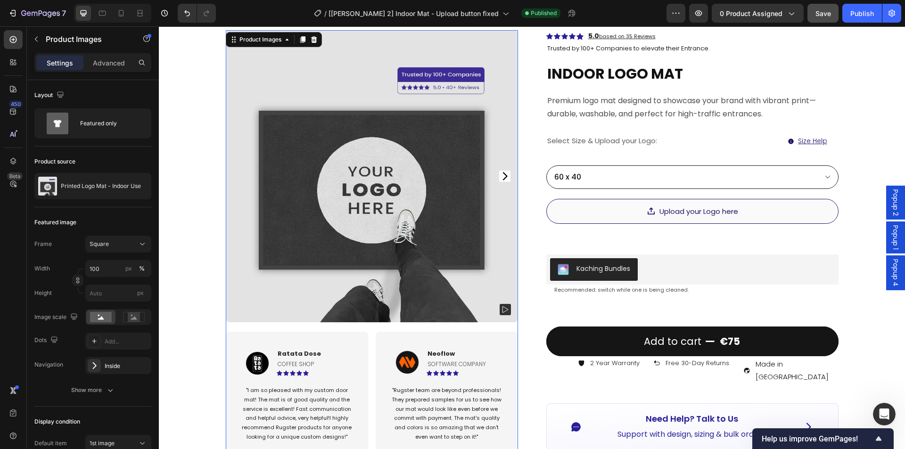
scroll to position [0, 0]
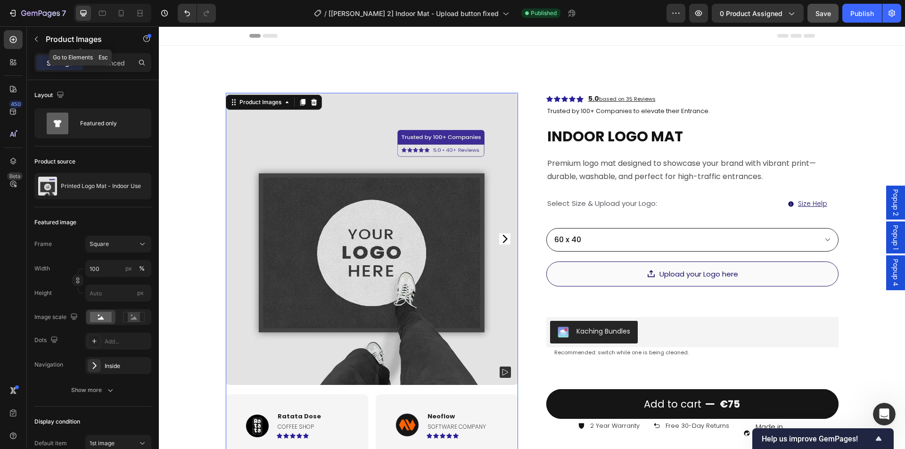
click at [34, 37] on icon "button" at bounding box center [37, 39] width 8 height 8
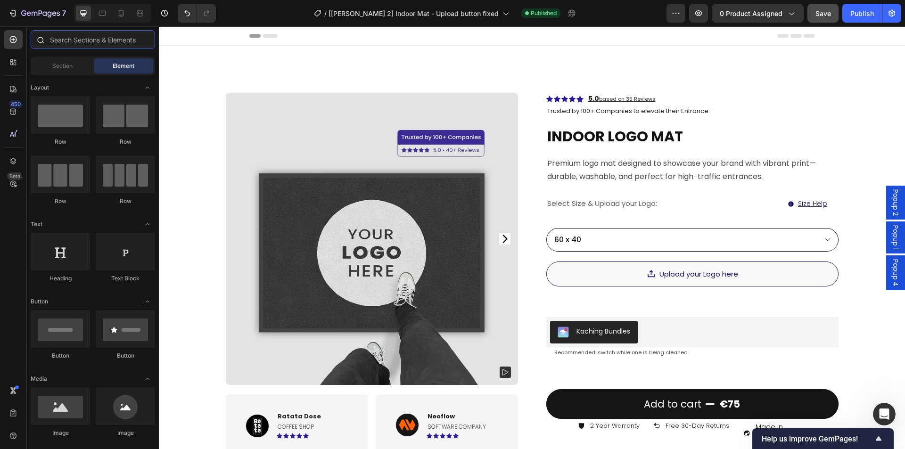
click at [75, 41] on input "text" at bounding box center [93, 39] width 124 height 19
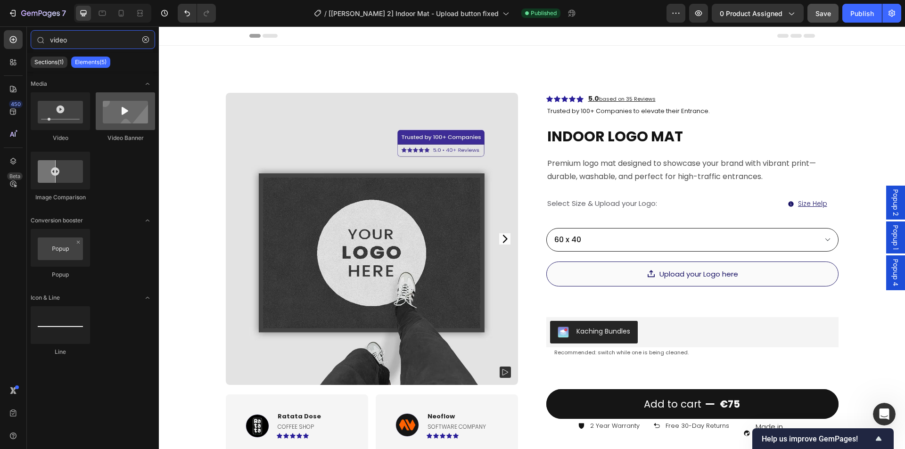
type input "video"
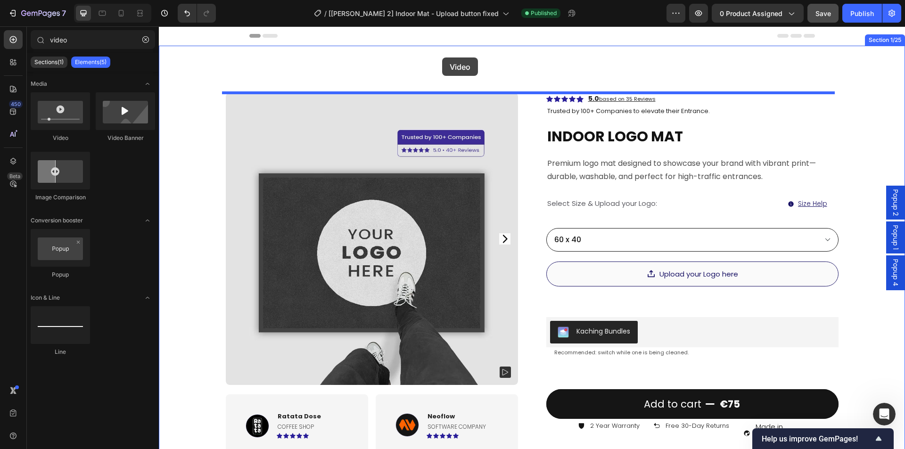
drag, startPoint x: 311, startPoint y: 133, endPoint x: 442, endPoint y: 57, distance: 151.1
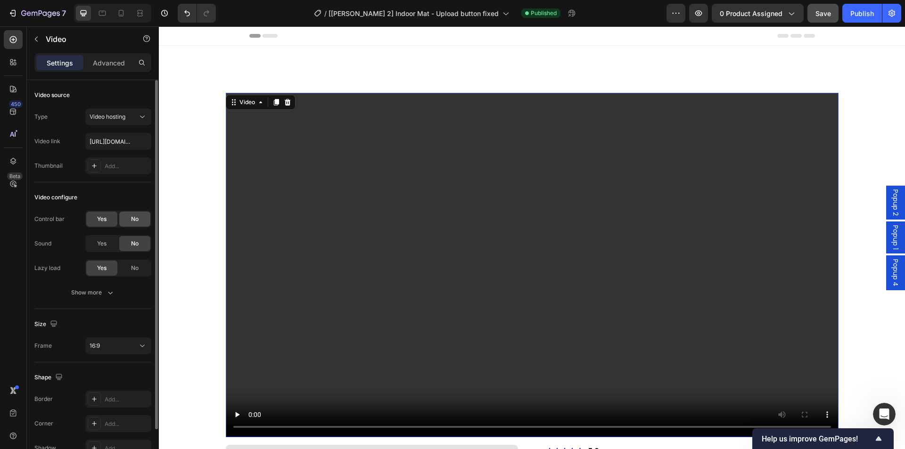
click at [131, 217] on span "No" at bounding box center [135, 219] width 8 height 8
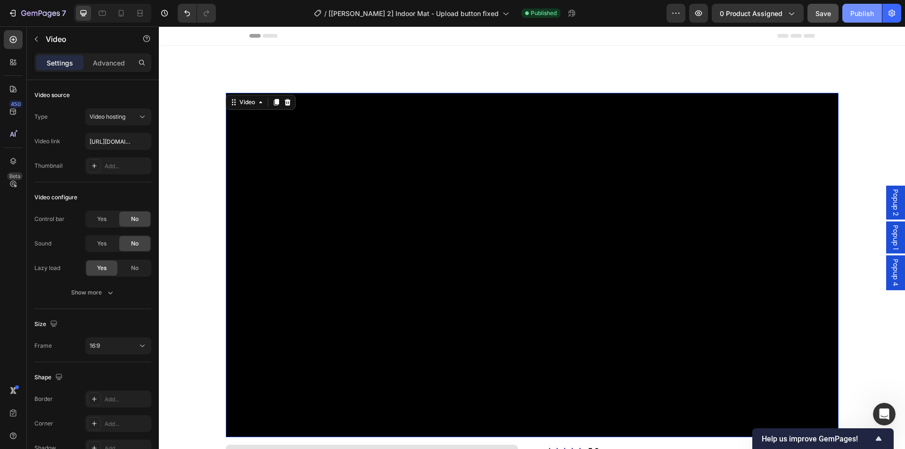
click at [860, 19] on button "Publish" at bounding box center [862, 13] width 40 height 19
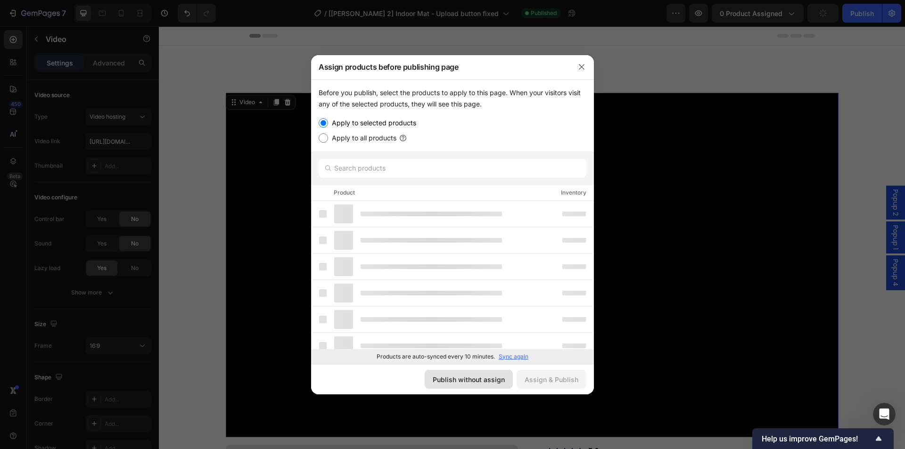
click at [499, 376] on div "Publish without assign" at bounding box center [469, 380] width 72 height 10
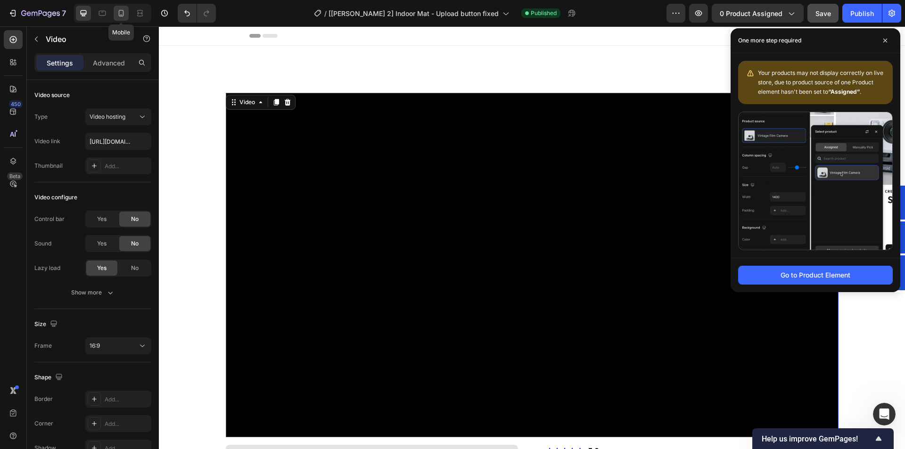
click at [118, 9] on icon at bounding box center [120, 12] width 9 height 9
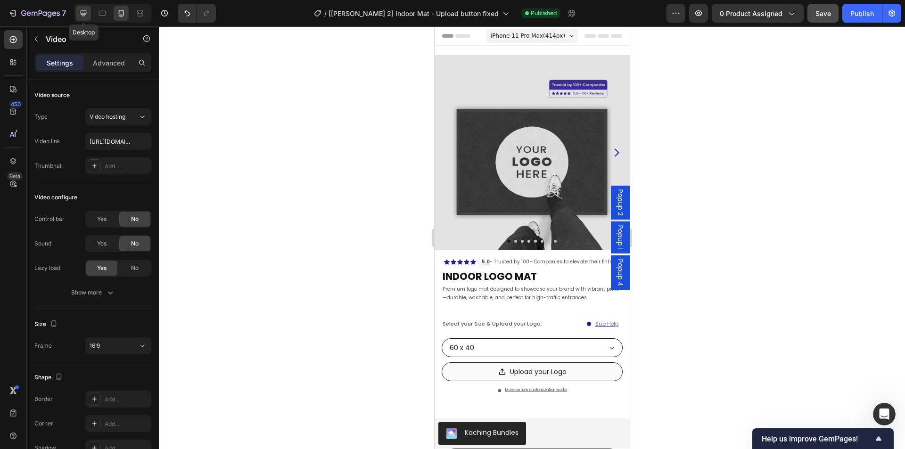
click at [80, 11] on icon at bounding box center [83, 12] width 9 height 9
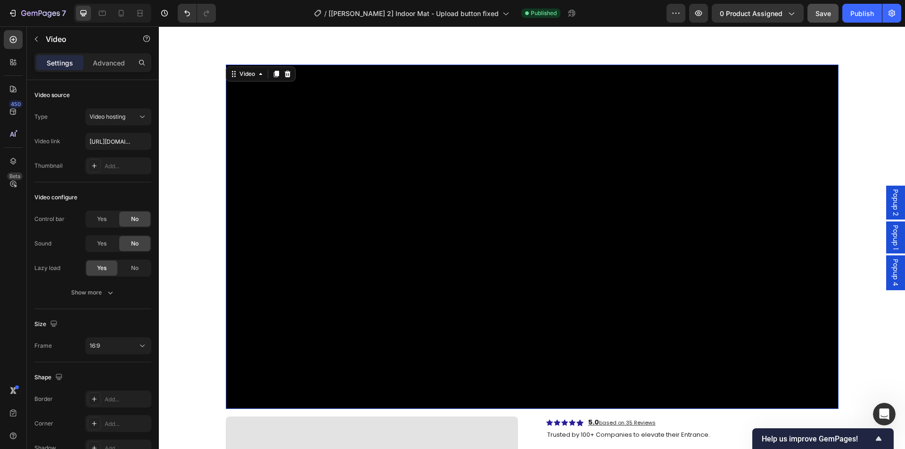
scroll to position [33, 0]
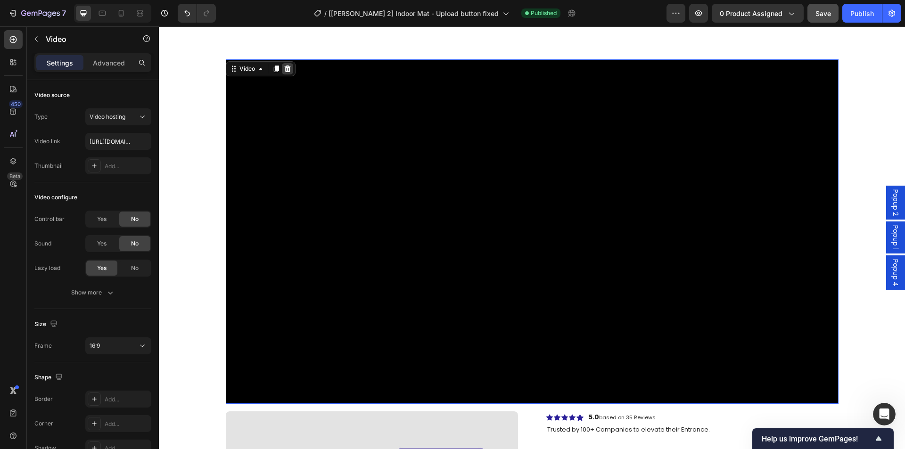
click at [284, 67] on icon at bounding box center [287, 68] width 6 height 7
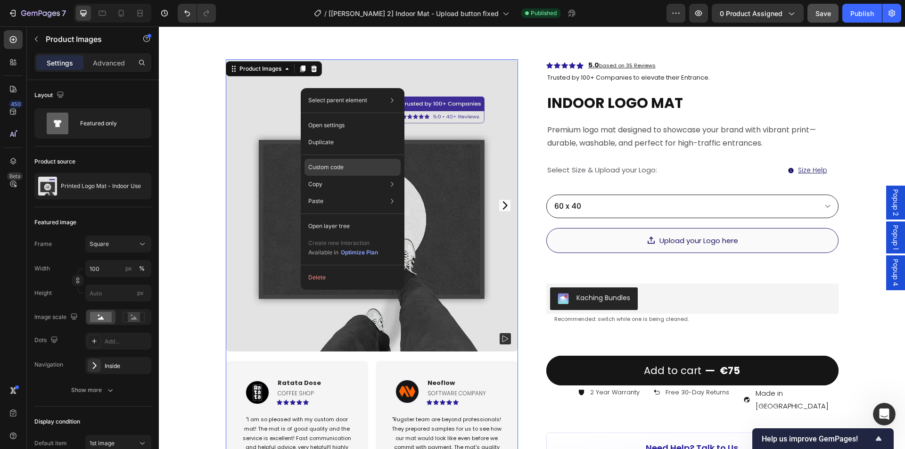
click at [333, 164] on p "Custom code" at bounding box center [325, 167] width 35 height 8
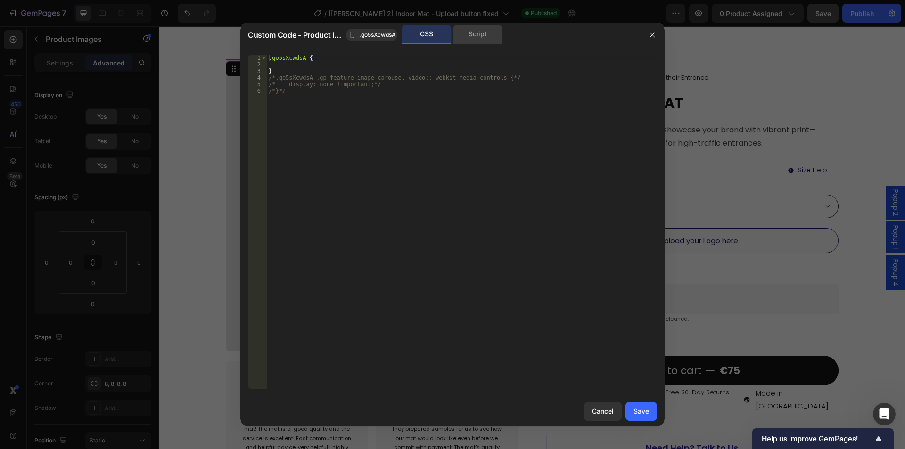
click at [483, 33] on div "Script" at bounding box center [477, 34] width 49 height 19
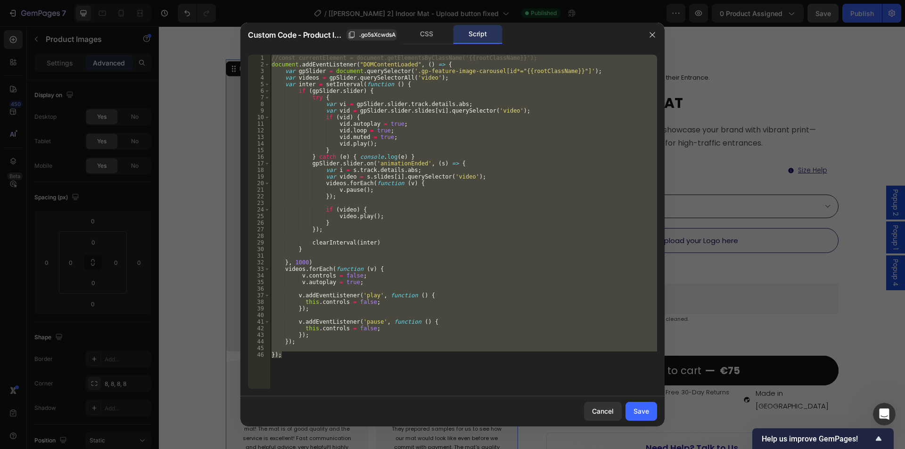
click at [322, 103] on div "//const currentElement = document.getElementsByClassName('{{rootClassName}}'); …" at bounding box center [463, 222] width 387 height 334
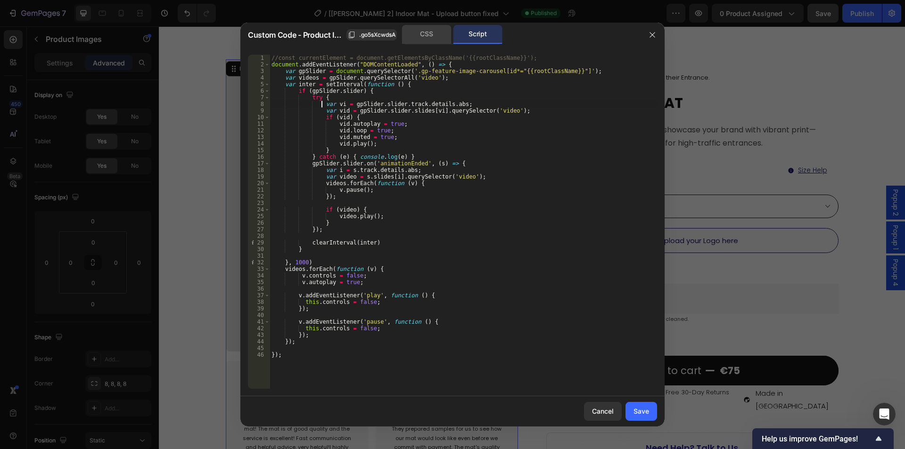
click at [423, 37] on div "CSS" at bounding box center [426, 34] width 49 height 19
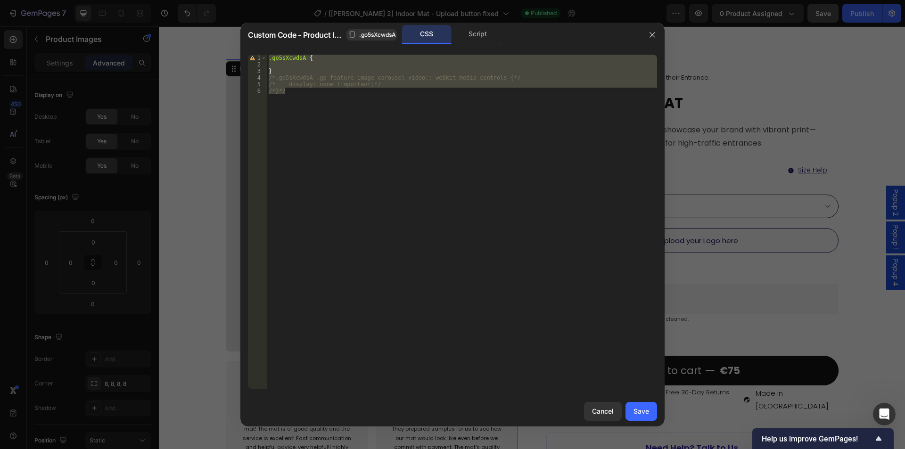
click at [294, 91] on div ".go5sXcwdsA { } /*.go5sXcwdsA .gp-feature-image-carousel video::-webkit-media-c…" at bounding box center [462, 222] width 390 height 334
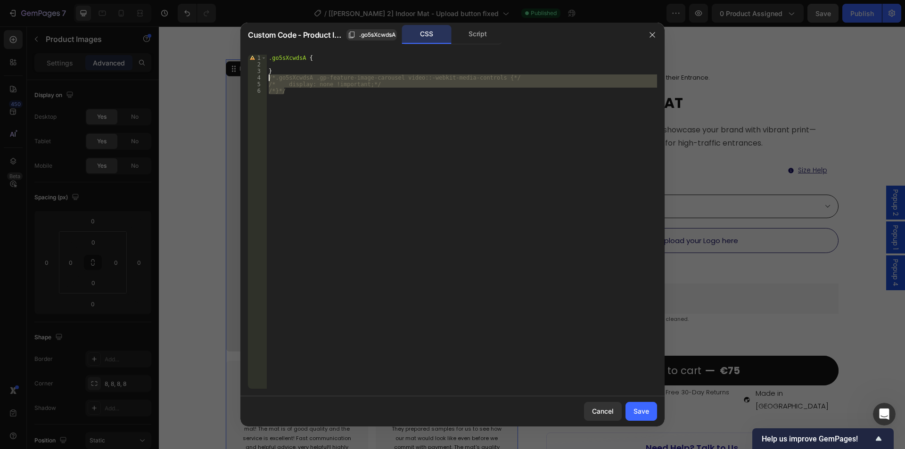
drag, startPoint x: 294, startPoint y: 92, endPoint x: 234, endPoint y: 81, distance: 61.8
click at [234, 81] on div "Custom Code - Product Images .go5sXcwdsA CSS Script /*}*/ 1 2 3 4 5 6 .go5sXcwd…" at bounding box center [452, 224] width 905 height 449
click at [271, 95] on div ".go5sXcwdsA { } .go5sXcwdsA .gp-feature-image-carousel video : :-webkit-media-c…" at bounding box center [462, 222] width 390 height 334
drag, startPoint x: 272, startPoint y: 93, endPoint x: 263, endPoint y: 80, distance: 16.2
click at [263, 80] on div "} 1 2 3 4 5 6 .go5sXcwdsA { } .go5sXcwdsA .gp-feature-image-carousel video : :-…" at bounding box center [452, 222] width 409 height 334
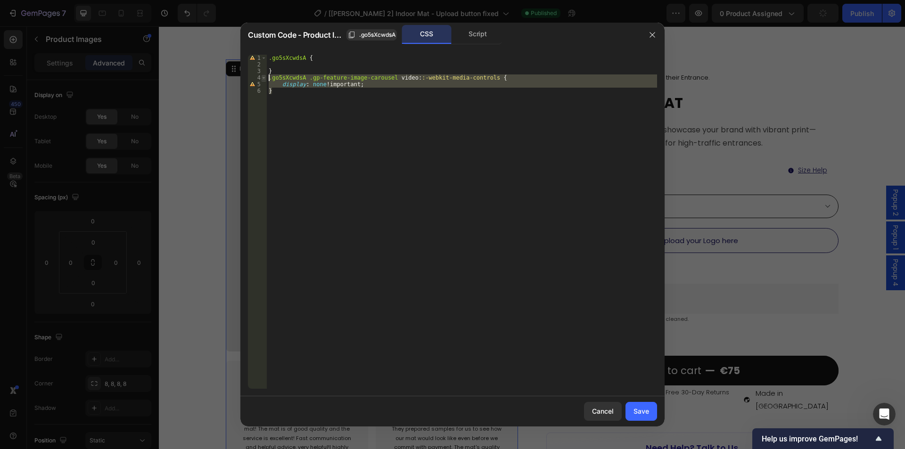
type textarea ".go5sXcwdsA .gp-feature-image-carousel video::-webkit-media-controls { display:…"
click at [653, 33] on button "button" at bounding box center [652, 34] width 15 height 15
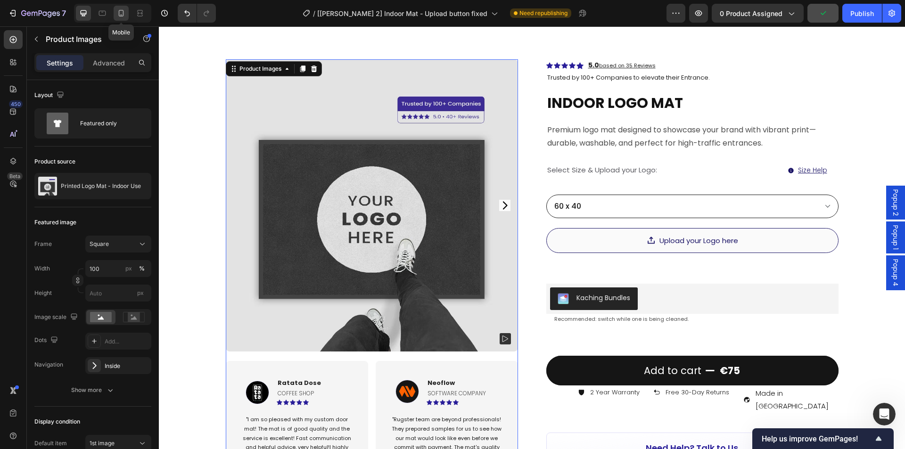
drag, startPoint x: 126, startPoint y: 12, endPoint x: 418, endPoint y: 133, distance: 316.7
click at [126, 12] on icon at bounding box center [120, 12] width 9 height 9
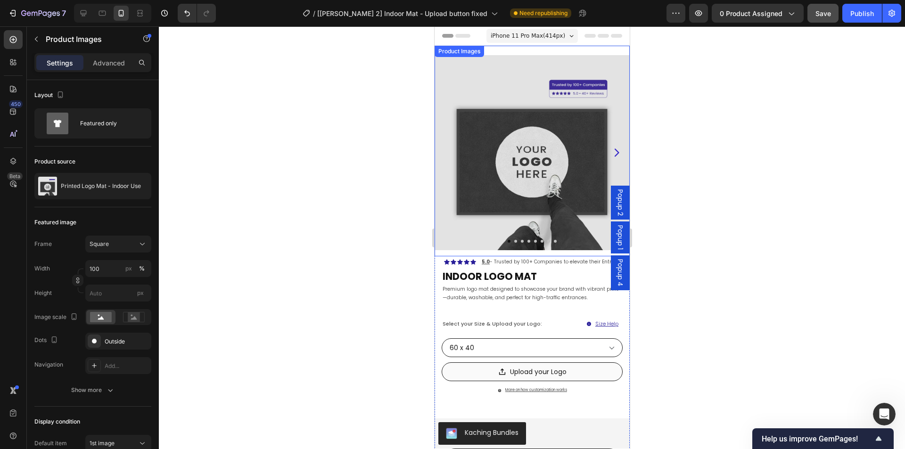
drag, startPoint x: 505, startPoint y: 128, endPoint x: 464, endPoint y: 82, distance: 61.4
click at [505, 128] on img at bounding box center [531, 152] width 195 height 195
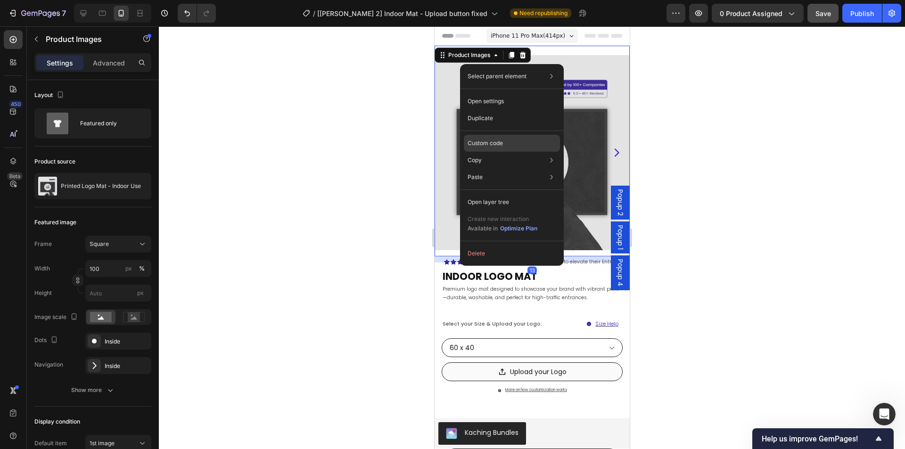
click at [475, 143] on p "Custom code" at bounding box center [484, 143] width 35 height 8
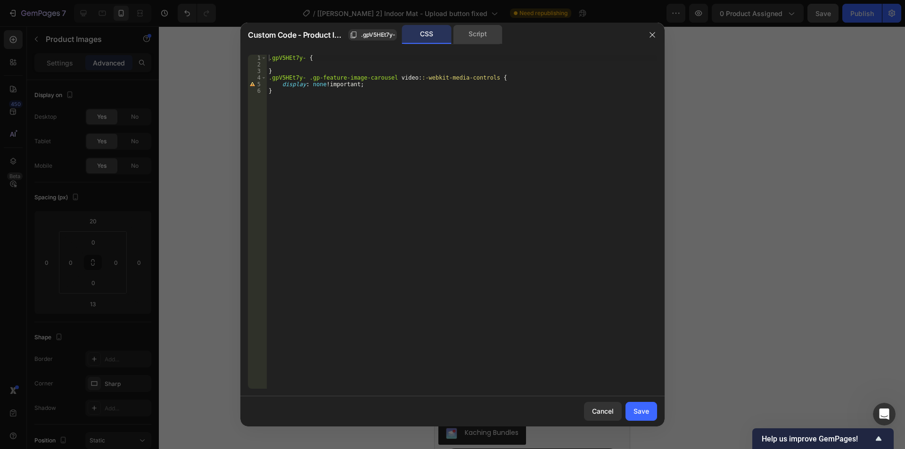
click at [476, 28] on div "Script" at bounding box center [477, 34] width 49 height 19
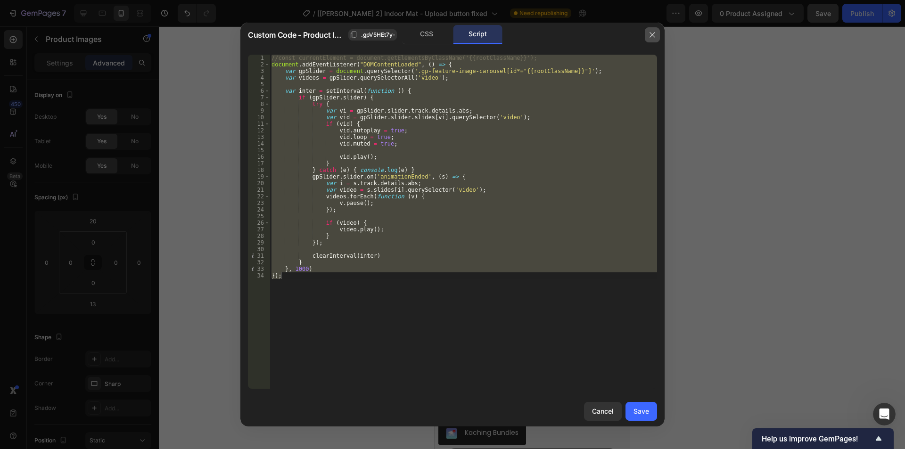
drag, startPoint x: 652, startPoint y: 34, endPoint x: 104, endPoint y: 29, distance: 548.0
click at [652, 34] on icon "button" at bounding box center [651, 34] width 5 height 5
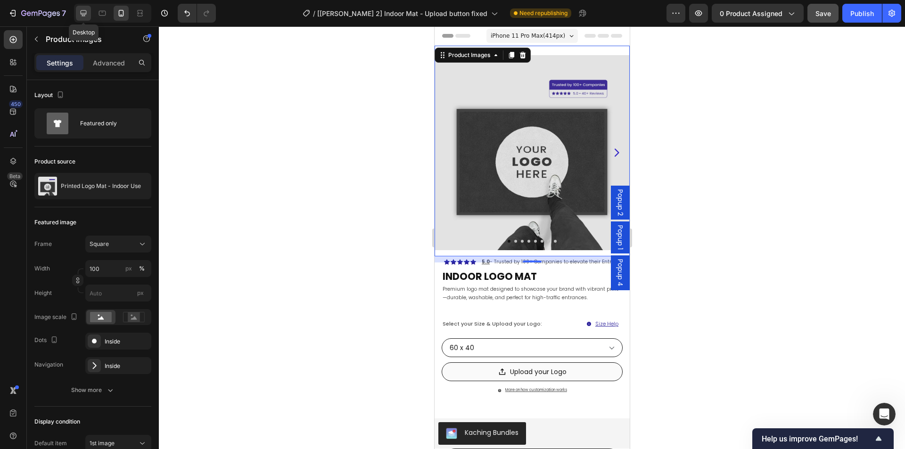
click at [83, 15] on icon at bounding box center [84, 13] width 6 height 6
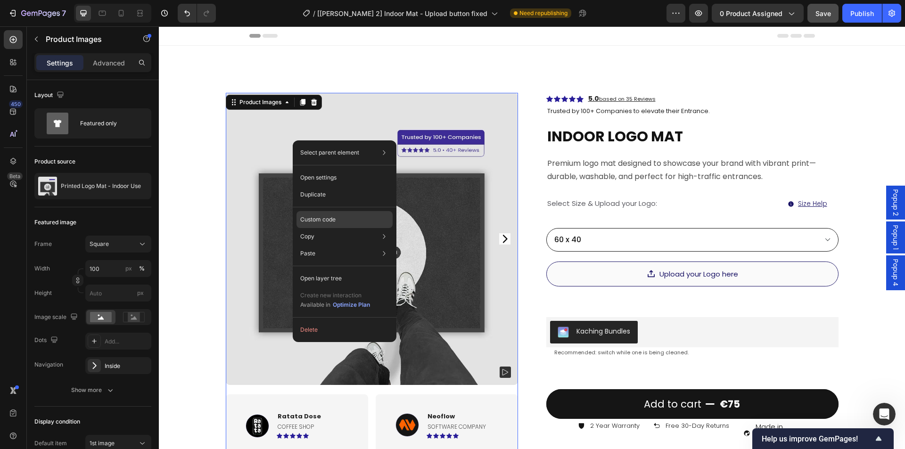
click at [311, 217] on p "Custom code" at bounding box center [317, 219] width 35 height 8
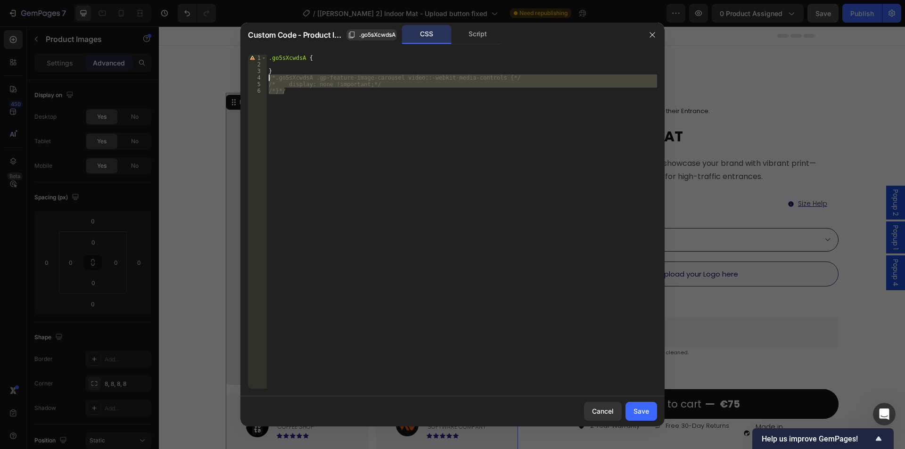
drag, startPoint x: 283, startPoint y: 93, endPoint x: 238, endPoint y: 75, distance: 48.6
click at [238, 75] on div "Custom Code - Product Images .go5sXcwdsA CSS Script /*}*/ 1 2 3 4 5 6 .go5sXcwd…" at bounding box center [452, 224] width 905 height 449
click at [463, 32] on div "Script" at bounding box center [477, 34] width 49 height 19
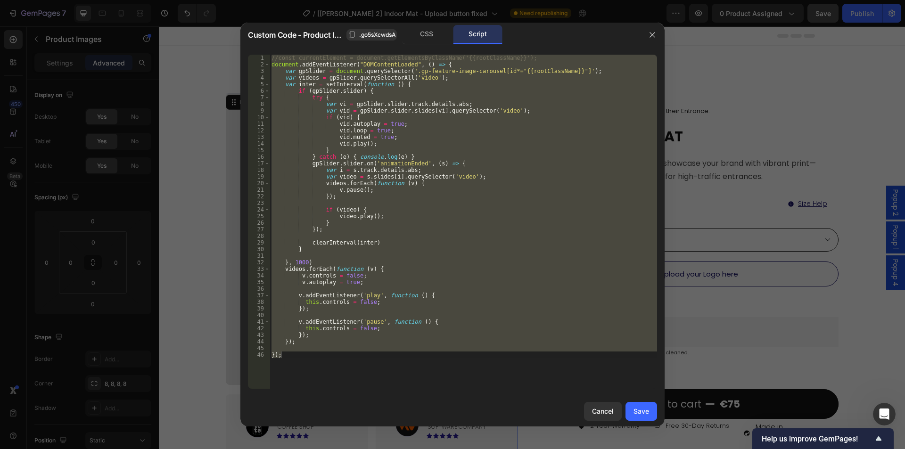
click at [350, 264] on div "//const currentElement = document.getElementsByClassName('{{rootClassName}}'); …" at bounding box center [463, 222] width 387 height 334
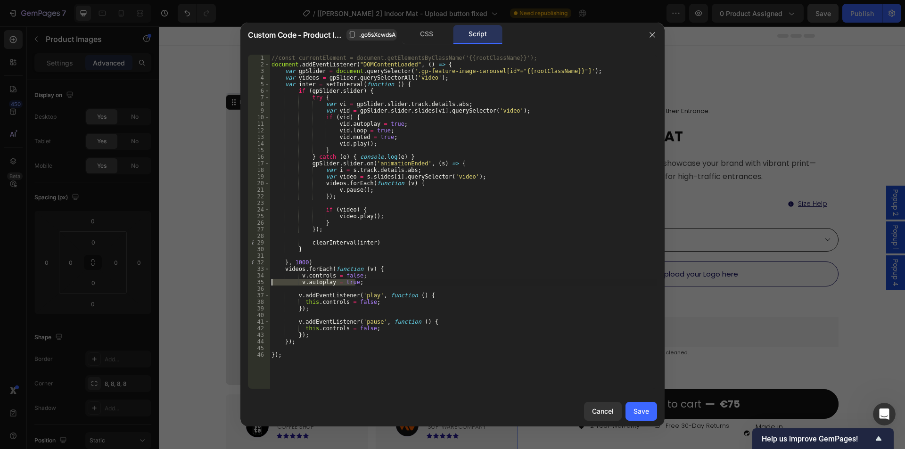
drag, startPoint x: 357, startPoint y: 283, endPoint x: 261, endPoint y: 283, distance: 96.6
click at [261, 283] on div "}, 1000) 1 2 3 4 5 6 7 8 9 10 11 12 13 14 15 16 17 18 19 20 21 22 23 24 25 26 2…" at bounding box center [452, 222] width 409 height 334
type textarea "v.autoplay = true;"
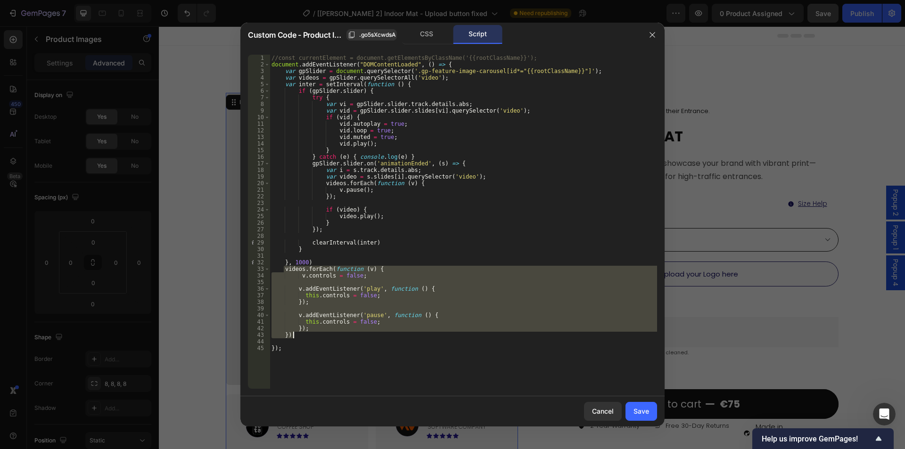
drag, startPoint x: 283, startPoint y: 269, endPoint x: 315, endPoint y: 335, distance: 72.9
click at [315, 335] on div "//const currentElement = document.getElementsByClassName('{{rootClassName}}'); …" at bounding box center [463, 228] width 387 height 347
type textarea "}); });"
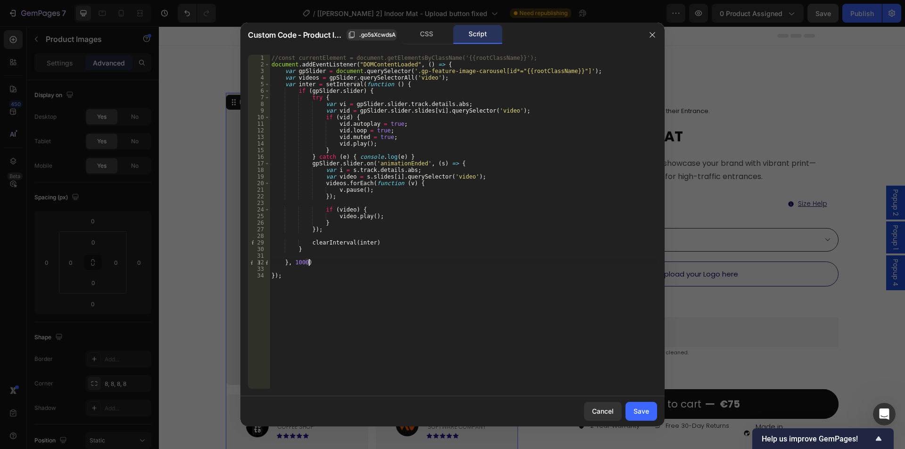
type textarea "}, 1000);"
paste textarea "});"
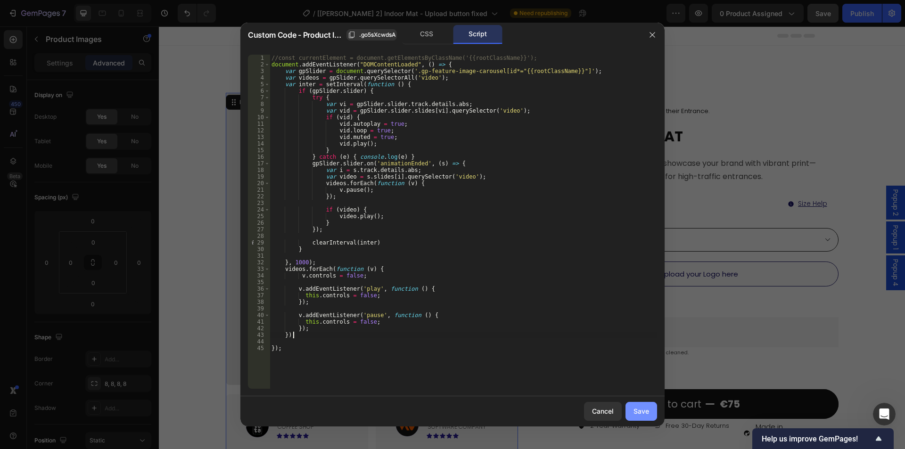
type textarea "});"
drag, startPoint x: 638, startPoint y: 410, endPoint x: 199, endPoint y: 2, distance: 599.5
click at [638, 410] on div "Save" at bounding box center [641, 411] width 16 height 10
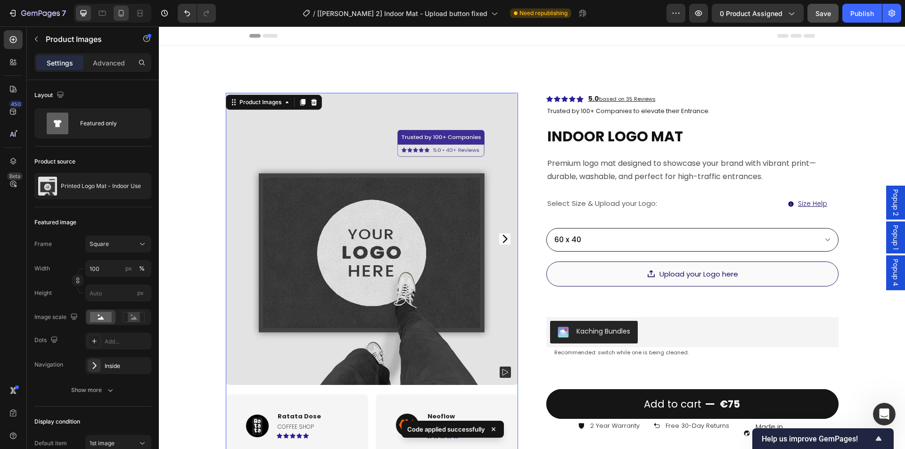
click at [126, 14] on div at bounding box center [121, 13] width 15 height 15
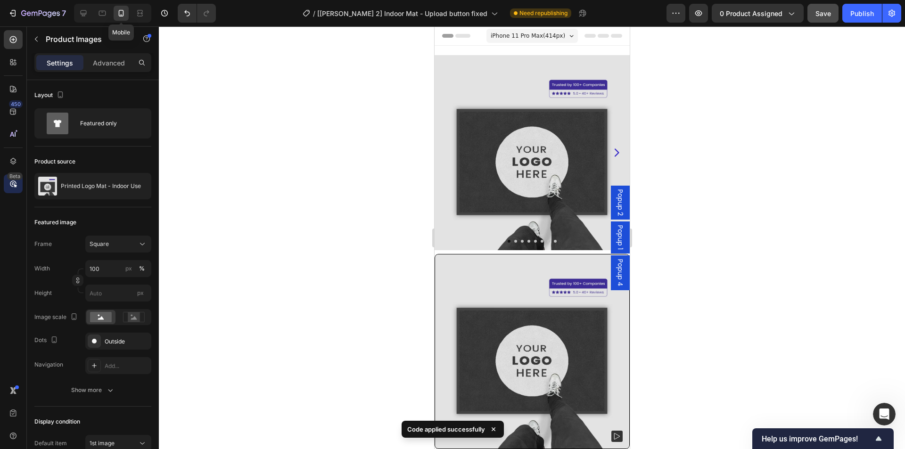
click at [725, 114] on div at bounding box center [532, 237] width 746 height 423
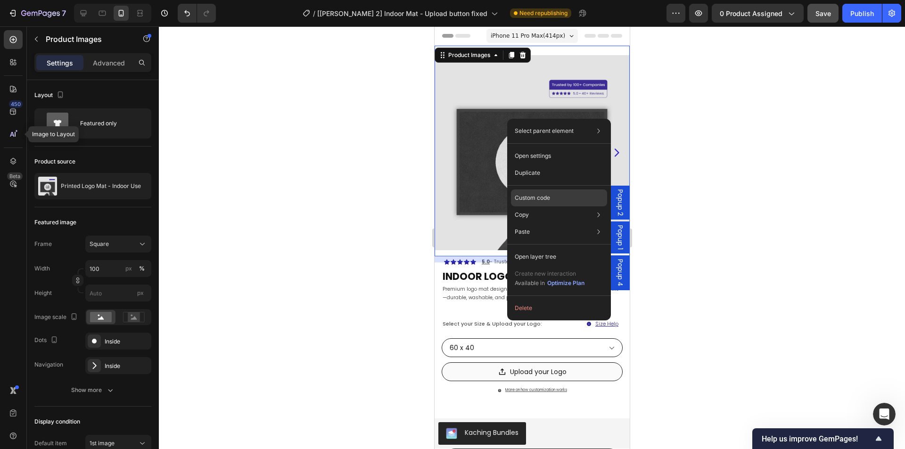
click at [529, 198] on p "Custom code" at bounding box center [532, 198] width 35 height 8
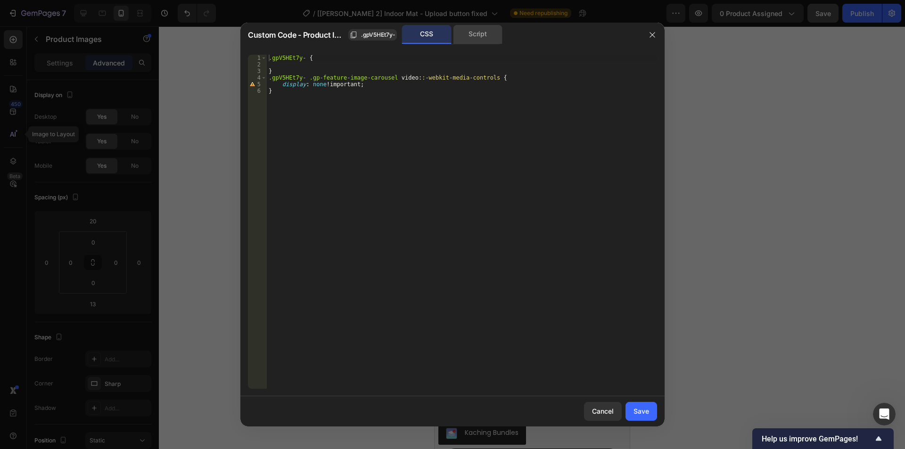
click at [483, 33] on div "Script" at bounding box center [477, 34] width 49 height 19
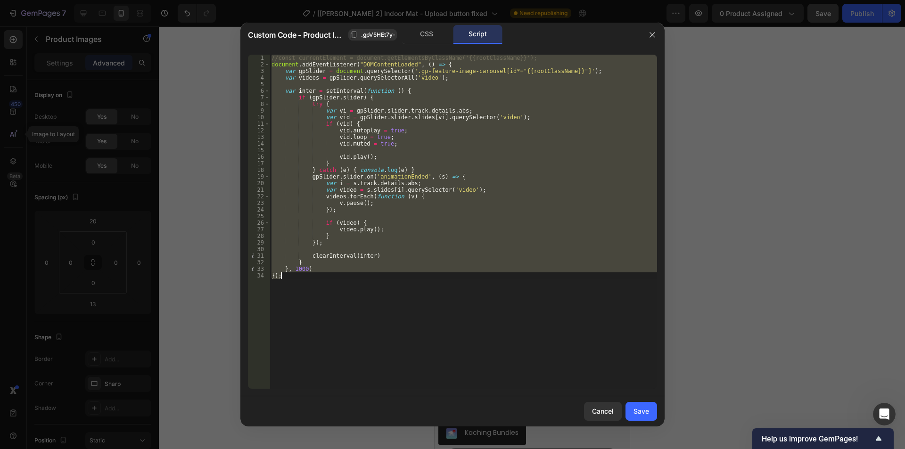
click at [319, 266] on div "//const currentElement = document.getElementsByClassName('{{rootClassName}}'); …" at bounding box center [463, 222] width 387 height 334
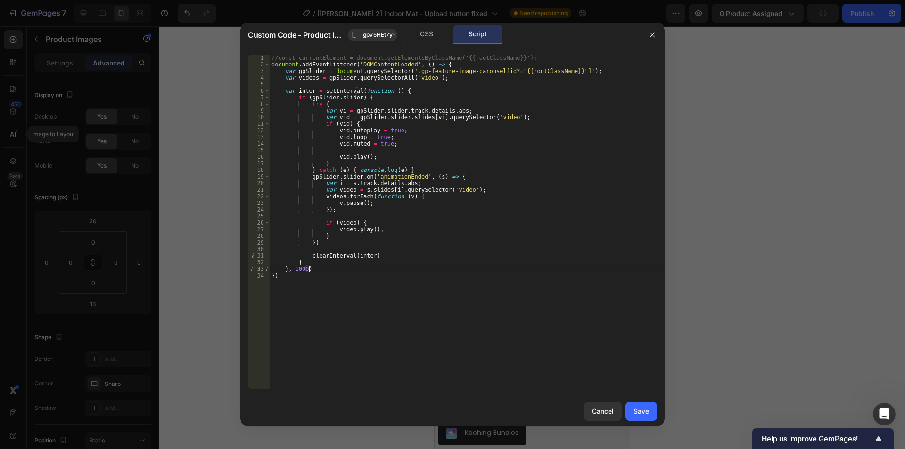
type textarea "}, 1000);"
paste textarea "});"
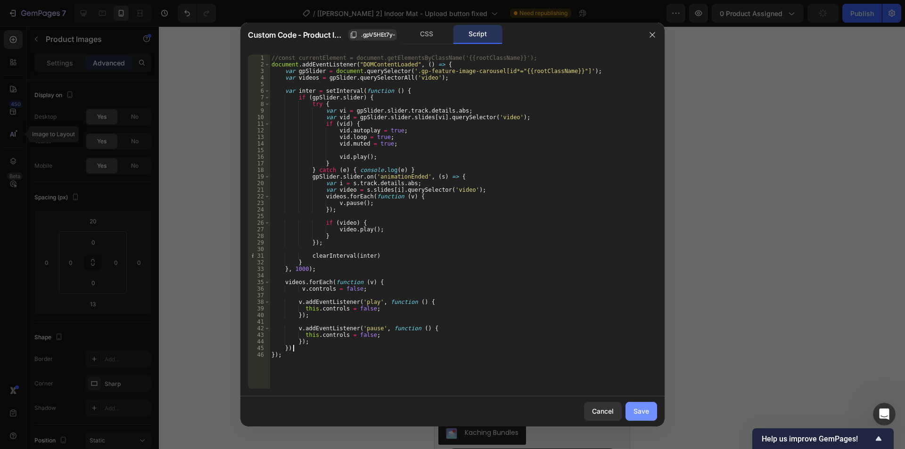
type textarea "});"
click at [649, 408] on button "Save" at bounding box center [641, 411] width 32 height 19
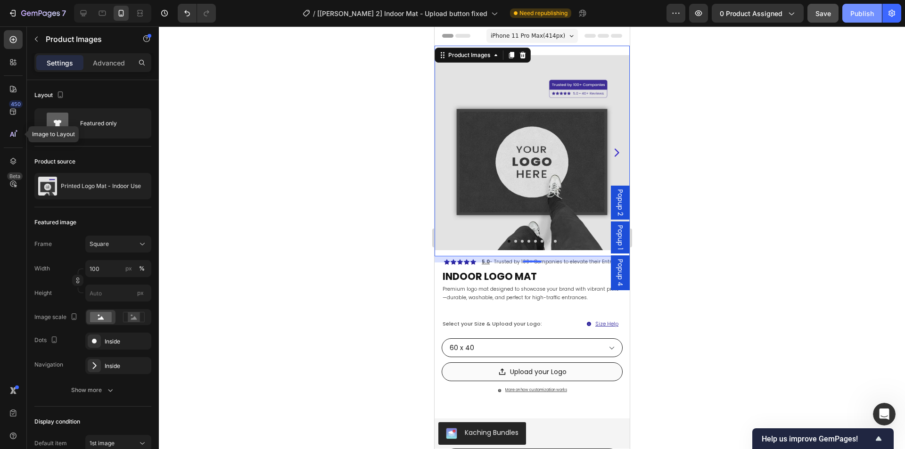
click at [865, 14] on div "Publish" at bounding box center [862, 13] width 24 height 10
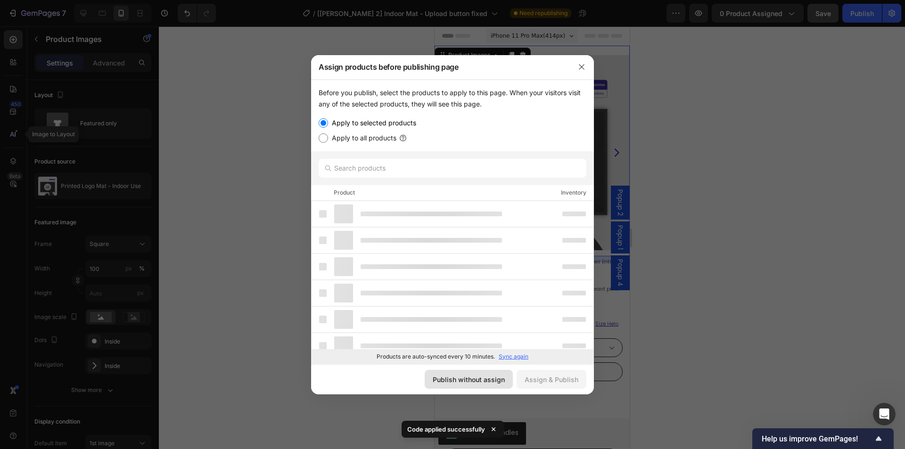
click at [452, 375] on div "Publish without assign" at bounding box center [469, 380] width 72 height 10
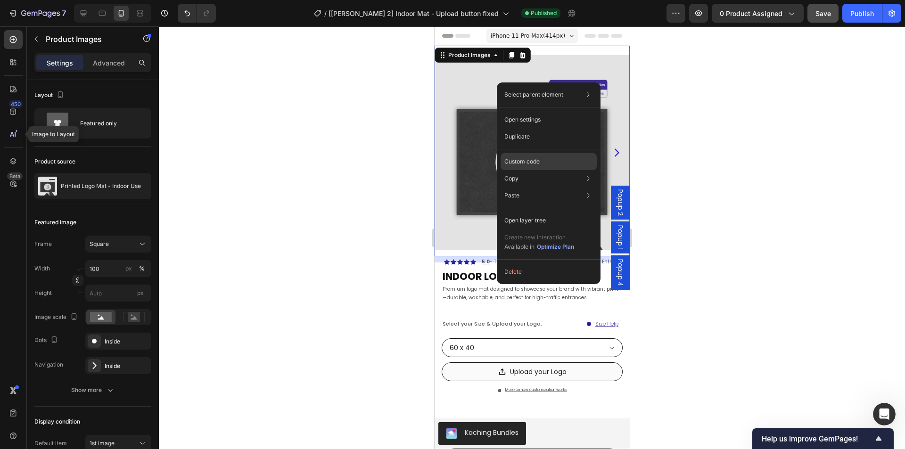
click at [519, 158] on p "Custom code" at bounding box center [521, 161] width 35 height 8
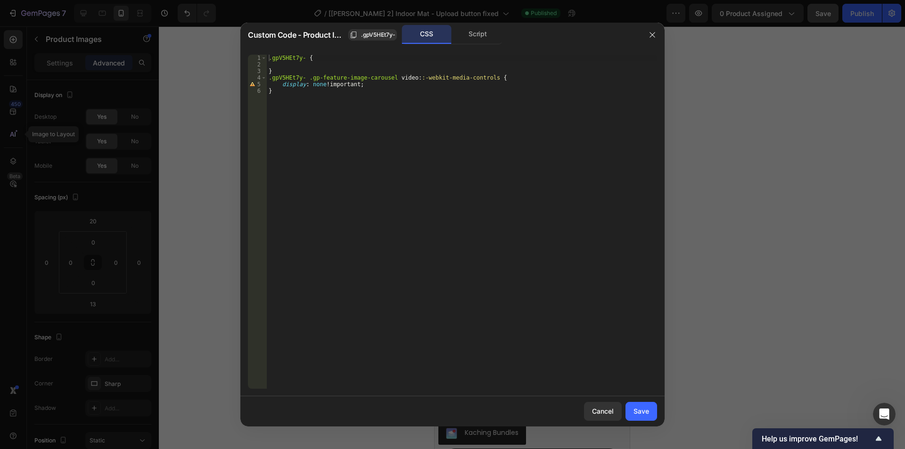
click at [474, 36] on div "Script" at bounding box center [477, 34] width 49 height 19
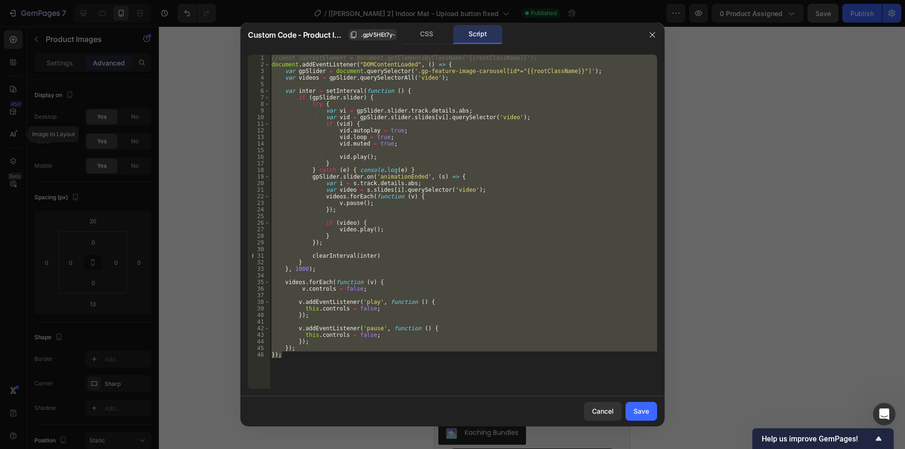
click at [302, 300] on div "//const currentElement = document.getElementsByClassName('{{rootClassName}}'); …" at bounding box center [463, 222] width 387 height 334
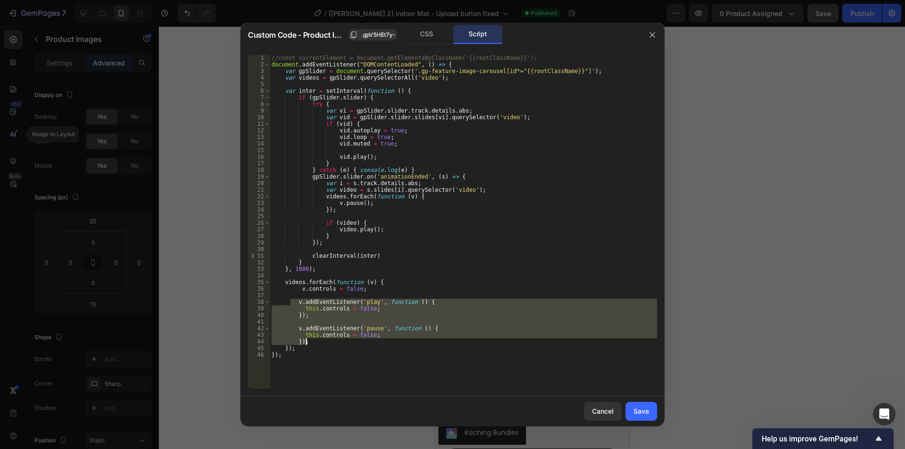
drag, startPoint x: 292, startPoint y: 300, endPoint x: 330, endPoint y: 342, distance: 57.1
click at [330, 342] on div "//const currentElement = document.getElementsByClassName('{{rootClassName}}'); …" at bounding box center [463, 228] width 387 height 347
type textarea "this.controls = false; });"
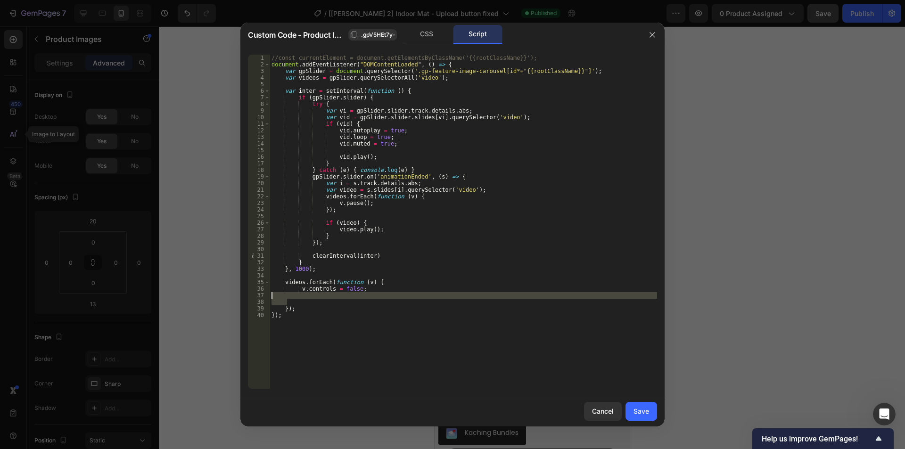
drag, startPoint x: 296, startPoint y: 303, endPoint x: 258, endPoint y: 296, distance: 38.7
click at [258, 296] on div "1 2 3 4 5 6 7 8 9 10 11 12 13 14 15 16 17 18 19 20 21 22 23 24 25 26 27 28 29 3…" at bounding box center [452, 222] width 409 height 334
click at [298, 288] on div "//const currentElement = document.getElementsByClassName('{{rootClassName}}'); …" at bounding box center [463, 228] width 387 height 347
type textarea "v.controls = false;"
click at [645, 410] on div "Save" at bounding box center [641, 411] width 16 height 10
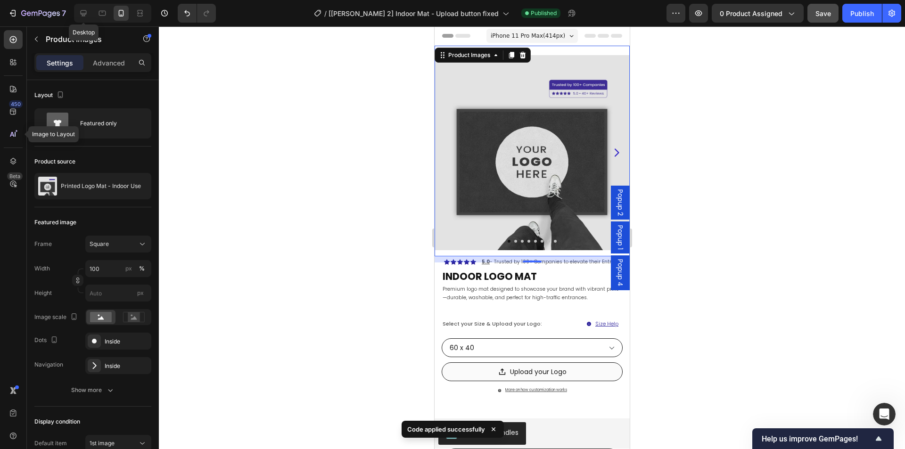
drag, startPoint x: 84, startPoint y: 12, endPoint x: 297, endPoint y: 80, distance: 223.2
click at [84, 12] on icon at bounding box center [83, 12] width 9 height 9
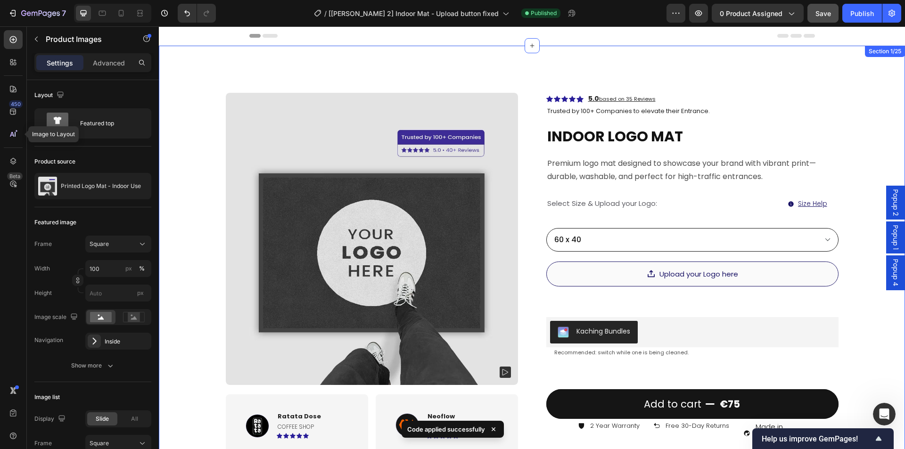
click at [330, 125] on img at bounding box center [372, 239] width 292 height 292
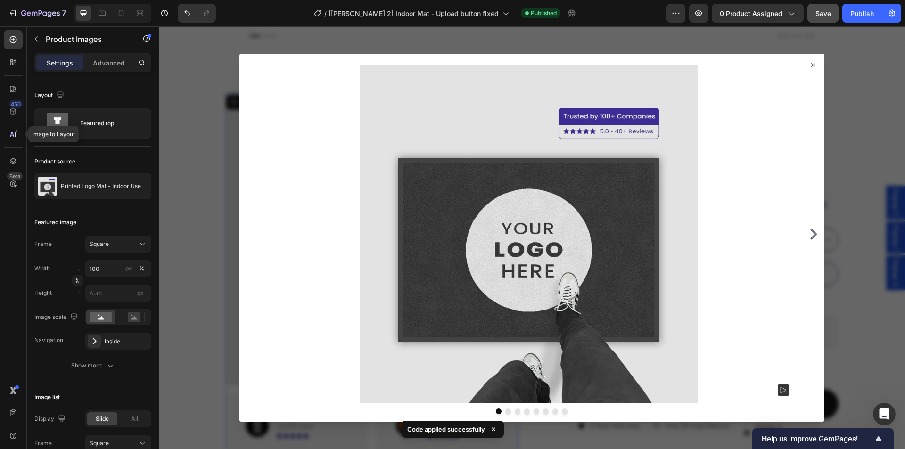
drag, startPoint x: 330, startPoint y: 125, endPoint x: 218, endPoint y: 108, distance: 113.4
click at [218, 108] on div at bounding box center [532, 237] width 746 height 423
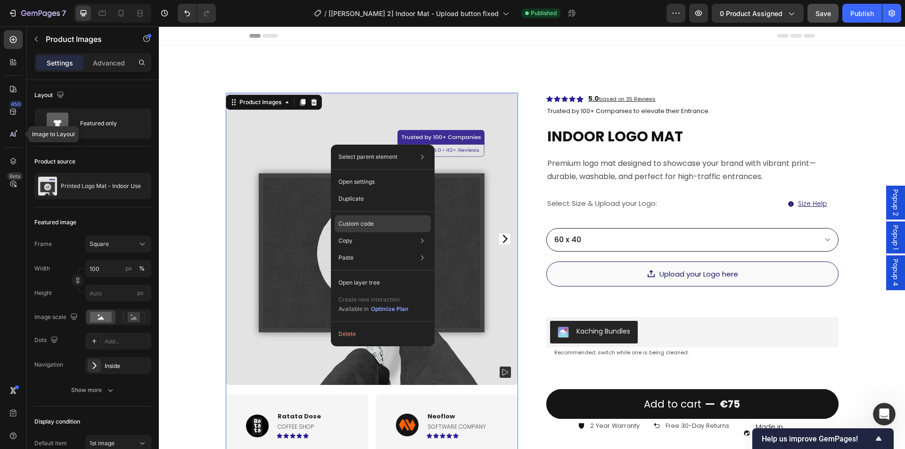
click at [359, 220] on p "Custom code" at bounding box center [355, 224] width 35 height 8
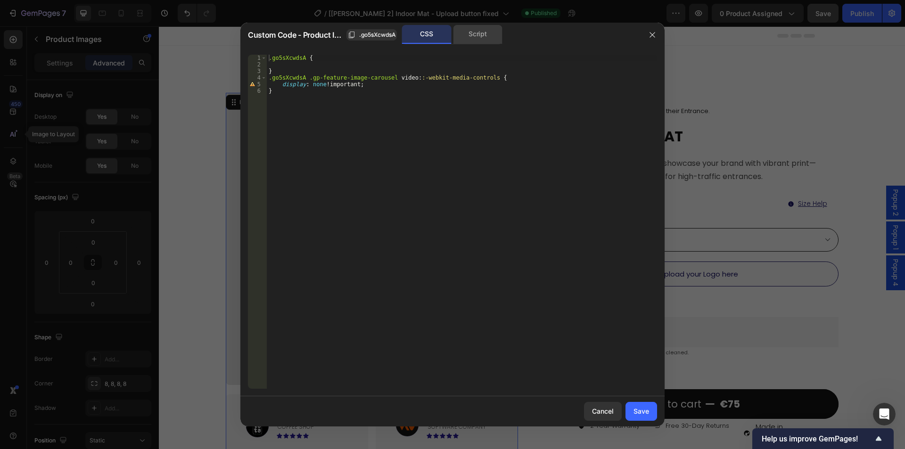
click at [486, 39] on div "Script" at bounding box center [477, 34] width 49 height 19
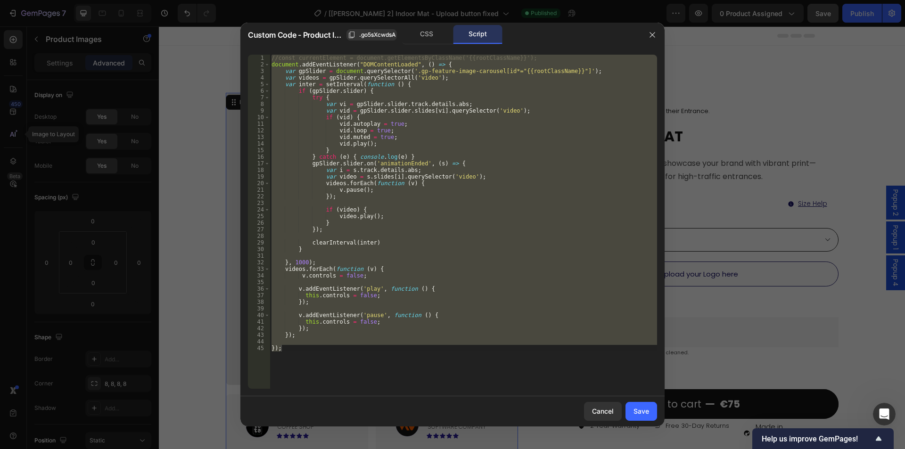
click at [355, 216] on div "//const currentElement = document.getElementsByClassName('{{rootClassName}}'); …" at bounding box center [463, 222] width 387 height 334
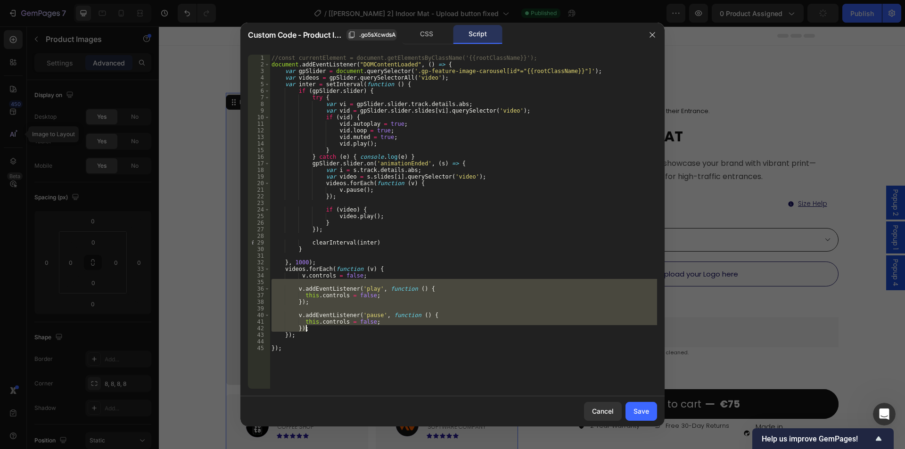
drag, startPoint x: 288, startPoint y: 280, endPoint x: 326, endPoint y: 327, distance: 60.0
click at [326, 327] on div "//const currentElement = document.getElementsByClassName('{{rootClassName}}'); …" at bounding box center [463, 228] width 387 height 347
type textarea "this.controls = false; });"
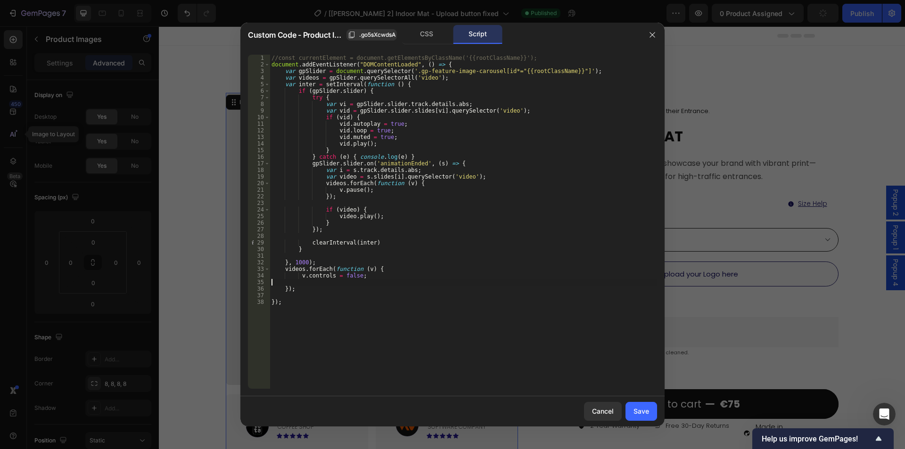
type textarea "v.controls = false;"
click at [643, 409] on div "Save" at bounding box center [641, 411] width 16 height 10
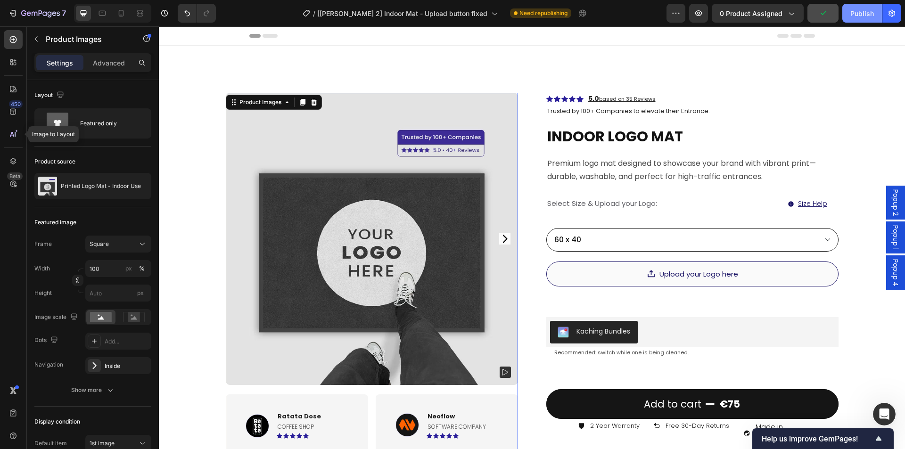
click at [858, 13] on div "Publish" at bounding box center [862, 13] width 24 height 10
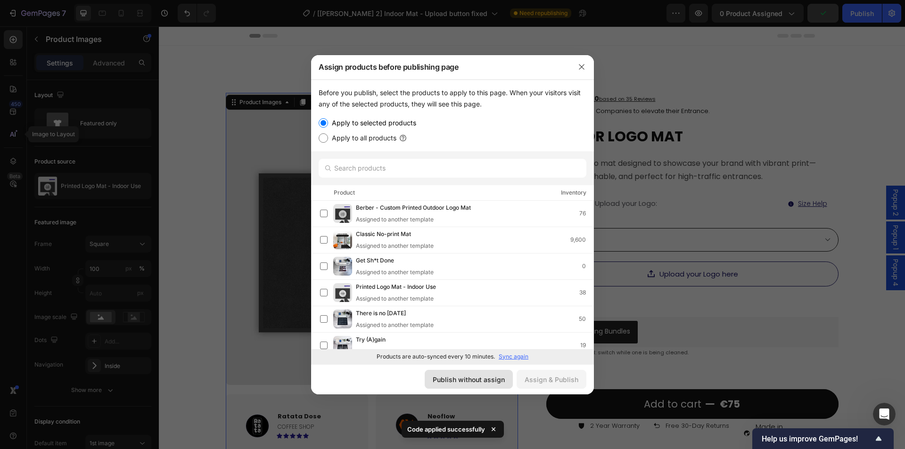
click at [487, 380] on div "Publish without assign" at bounding box center [469, 380] width 72 height 10
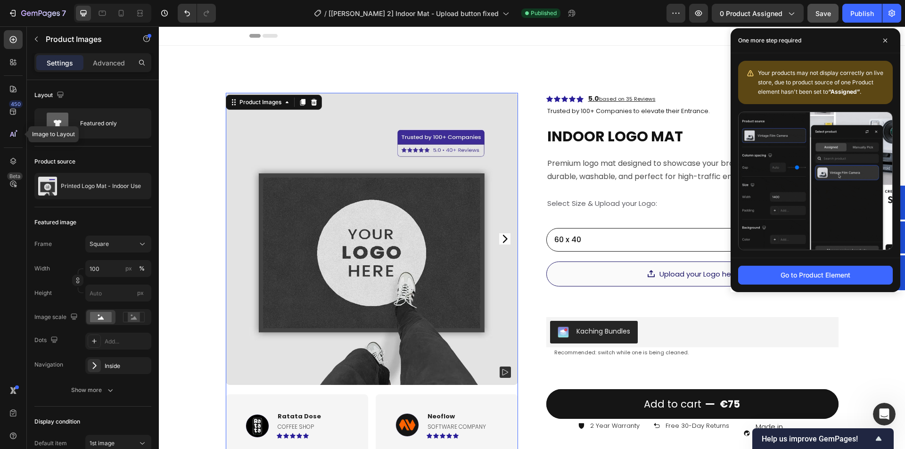
click at [112, 13] on div at bounding box center [112, 13] width 77 height 19
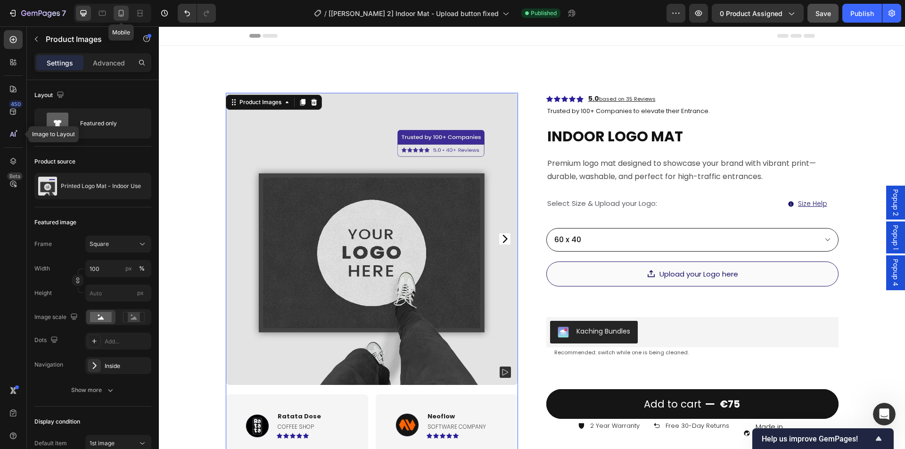
click at [120, 15] on icon at bounding box center [120, 12] width 9 height 9
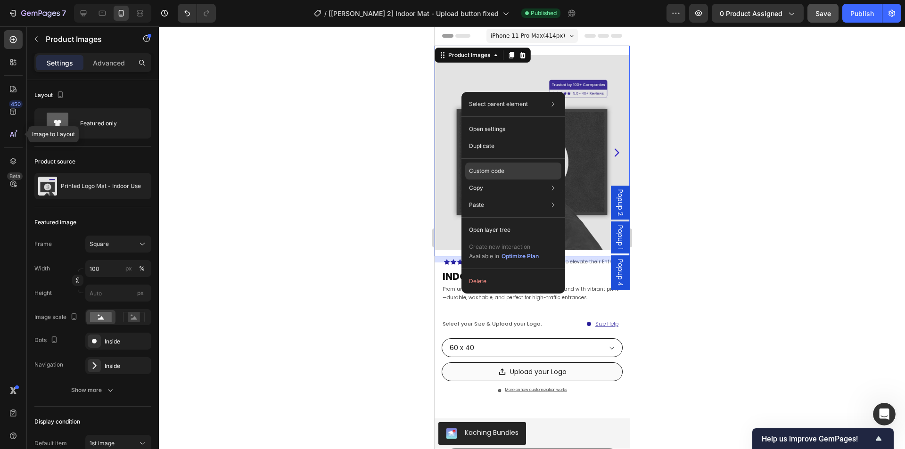
click at [502, 169] on p "Custom code" at bounding box center [486, 171] width 35 height 8
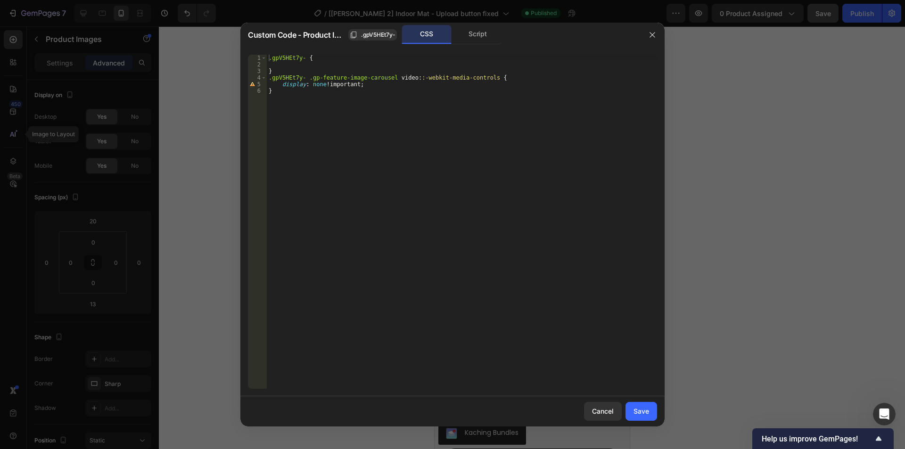
click at [472, 41] on div "Script" at bounding box center [477, 34] width 49 height 19
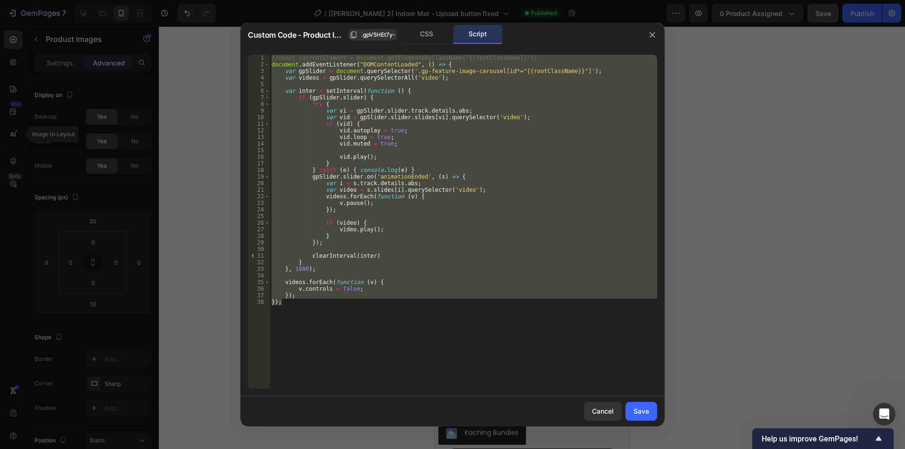
type textarea "}); });"
click at [384, 248] on div "//const currentElement = document.getElementsByClassName('{{rootClassName}}'); …" at bounding box center [463, 222] width 387 height 334
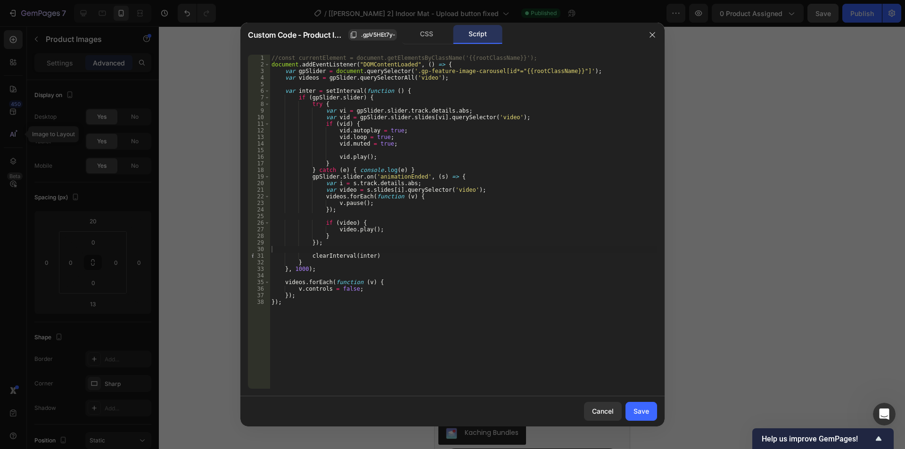
click at [652, 32] on icon "button" at bounding box center [652, 35] width 8 height 8
